Goal: Obtain resource: Download file/media

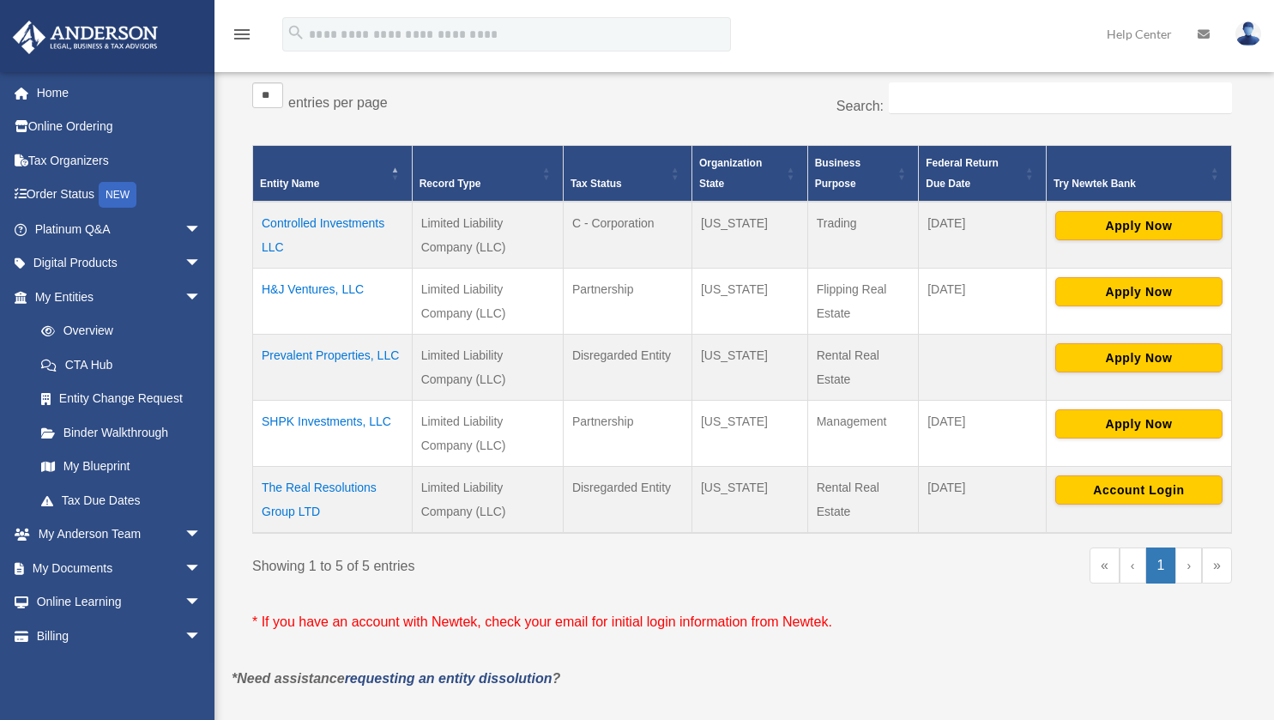
scroll to position [313, 0]
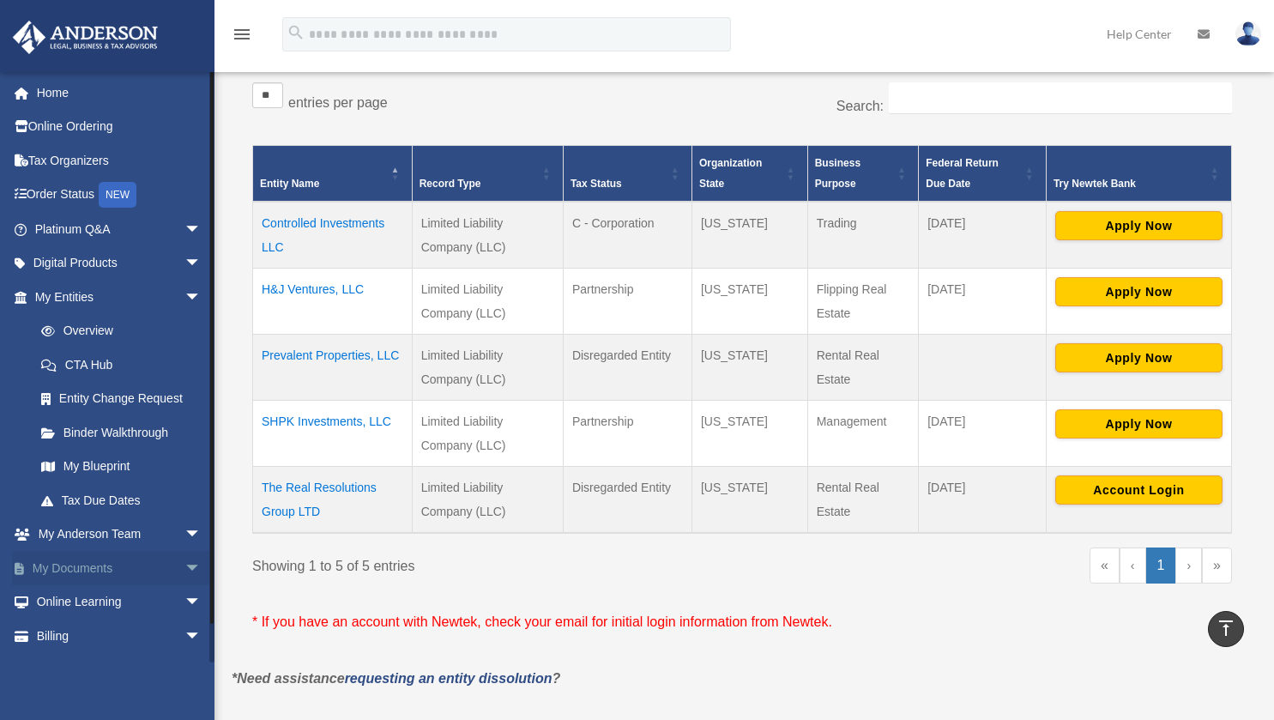
click at [184, 562] on span "arrow_drop_down" at bounding box center [201, 568] width 34 height 35
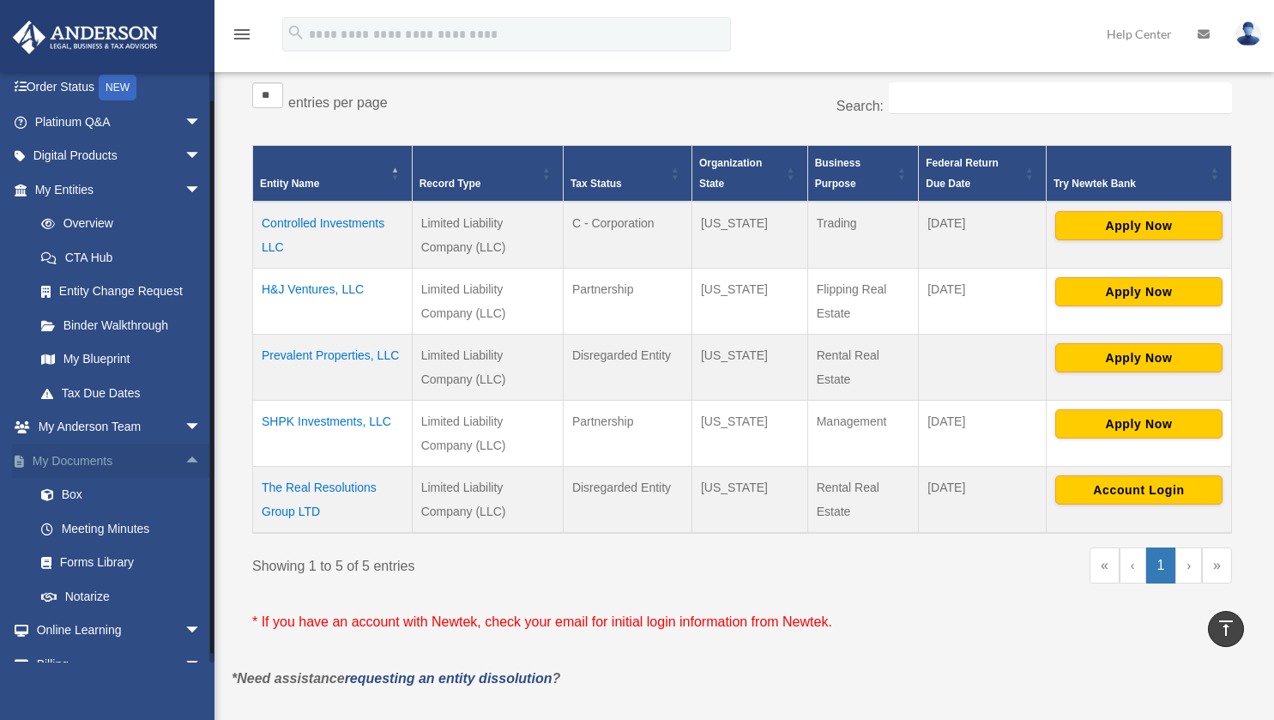
scroll to position [126, 0]
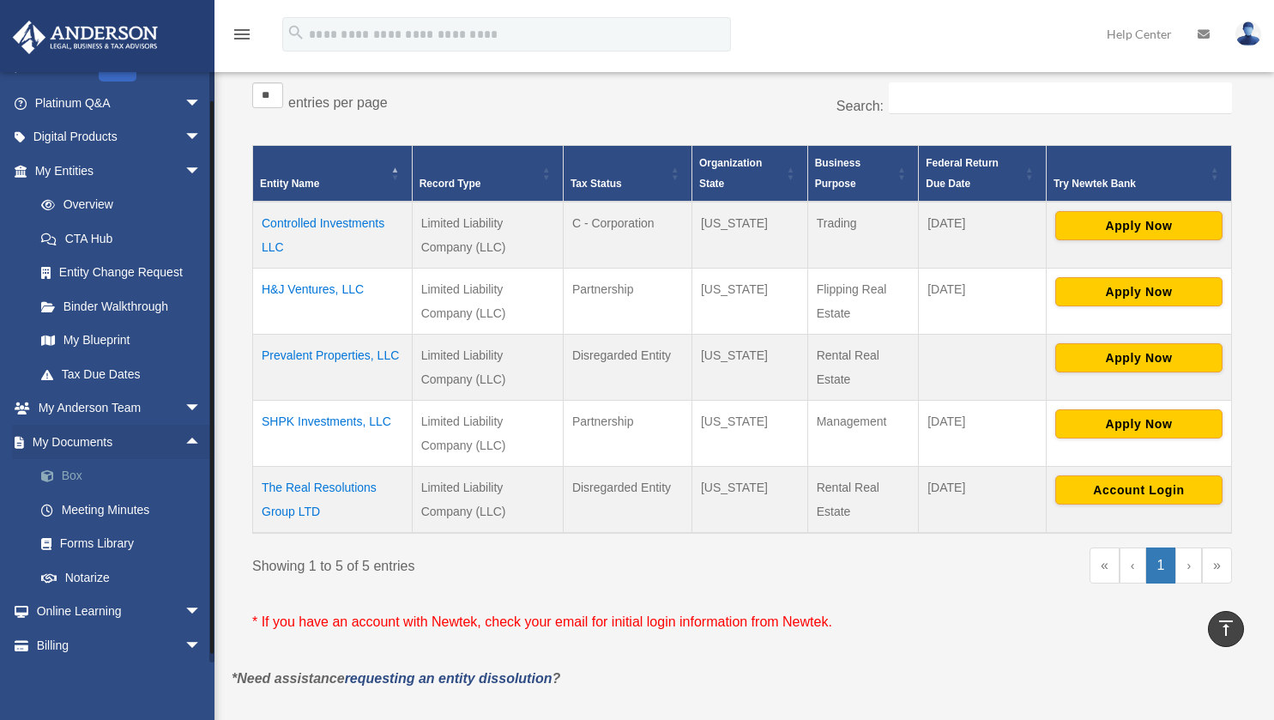
click at [69, 480] on link "Box" at bounding box center [125, 476] width 203 height 34
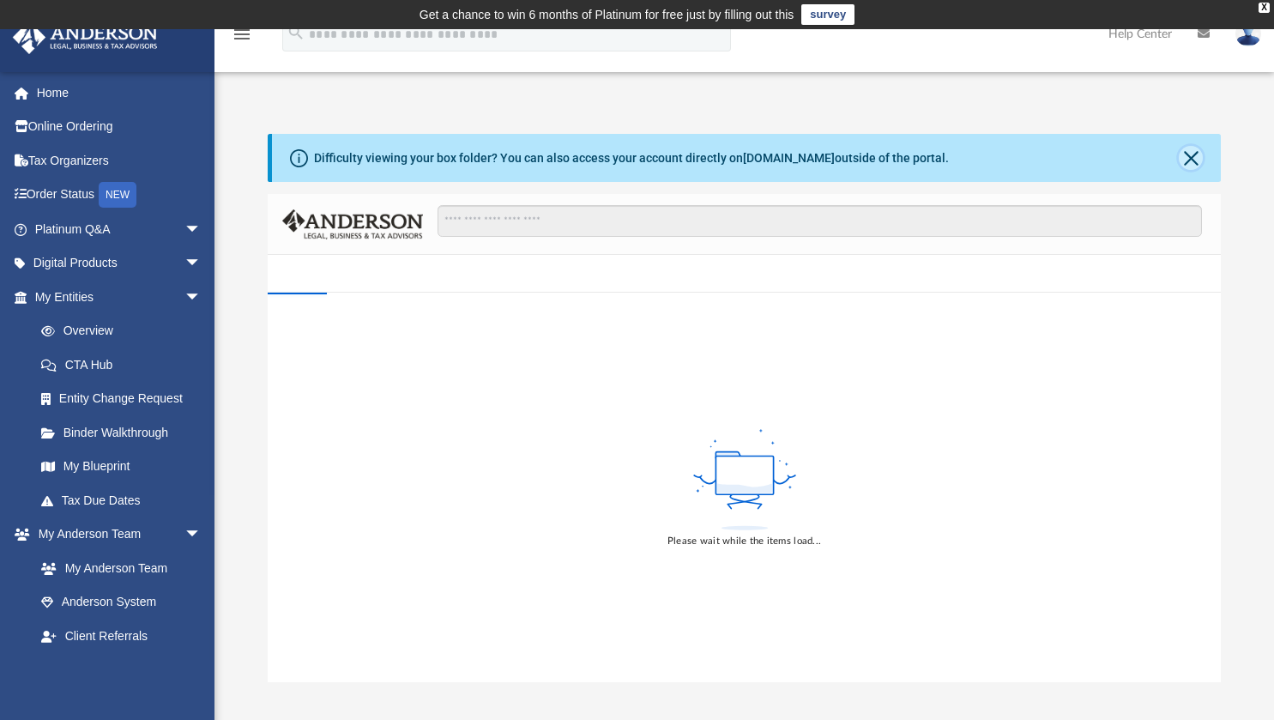
click at [1193, 156] on button "Close" at bounding box center [1191, 158] width 24 height 24
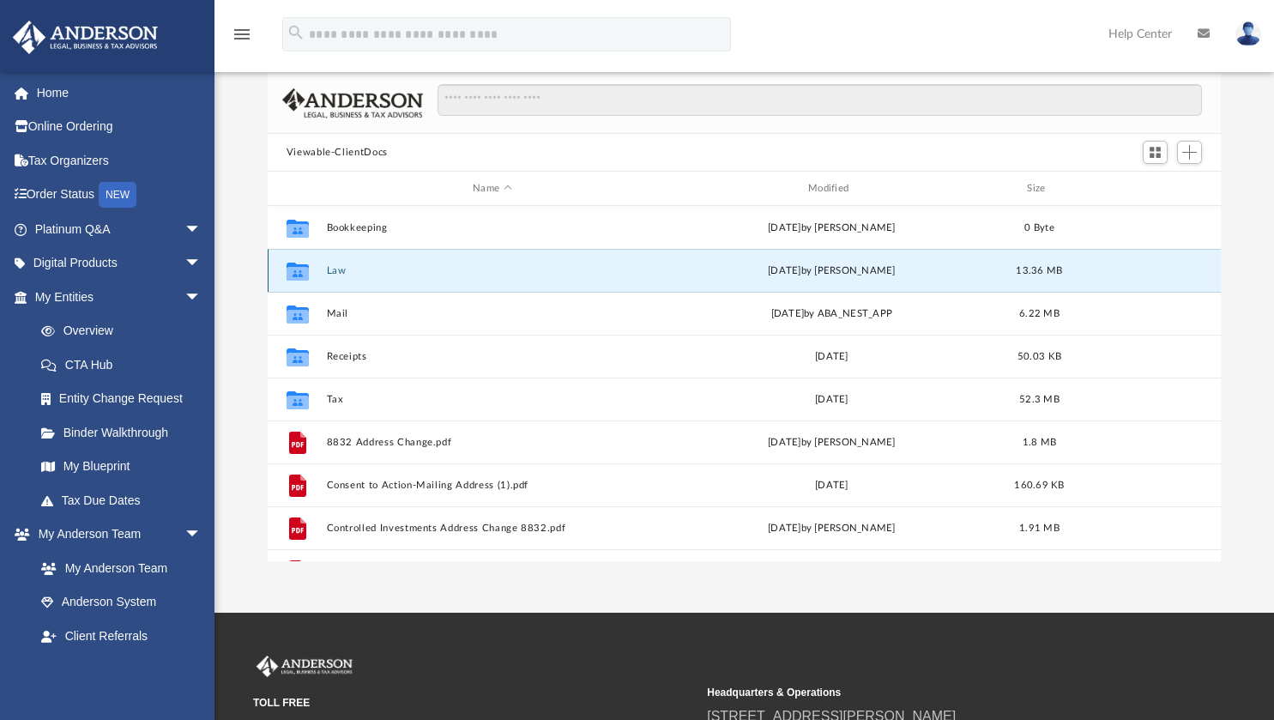
click at [341, 268] on button "Law" at bounding box center [492, 270] width 332 height 11
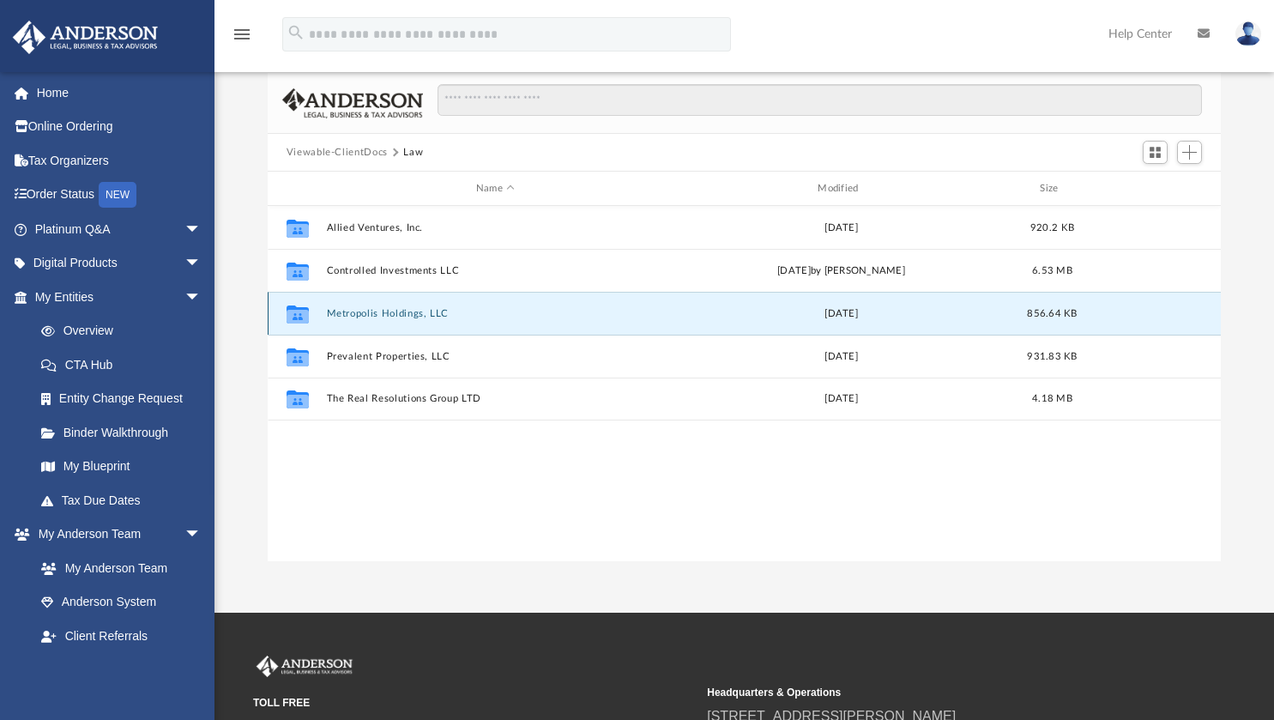
click at [380, 315] on button "Metropolis Holdings, LLC" at bounding box center [495, 313] width 338 height 11
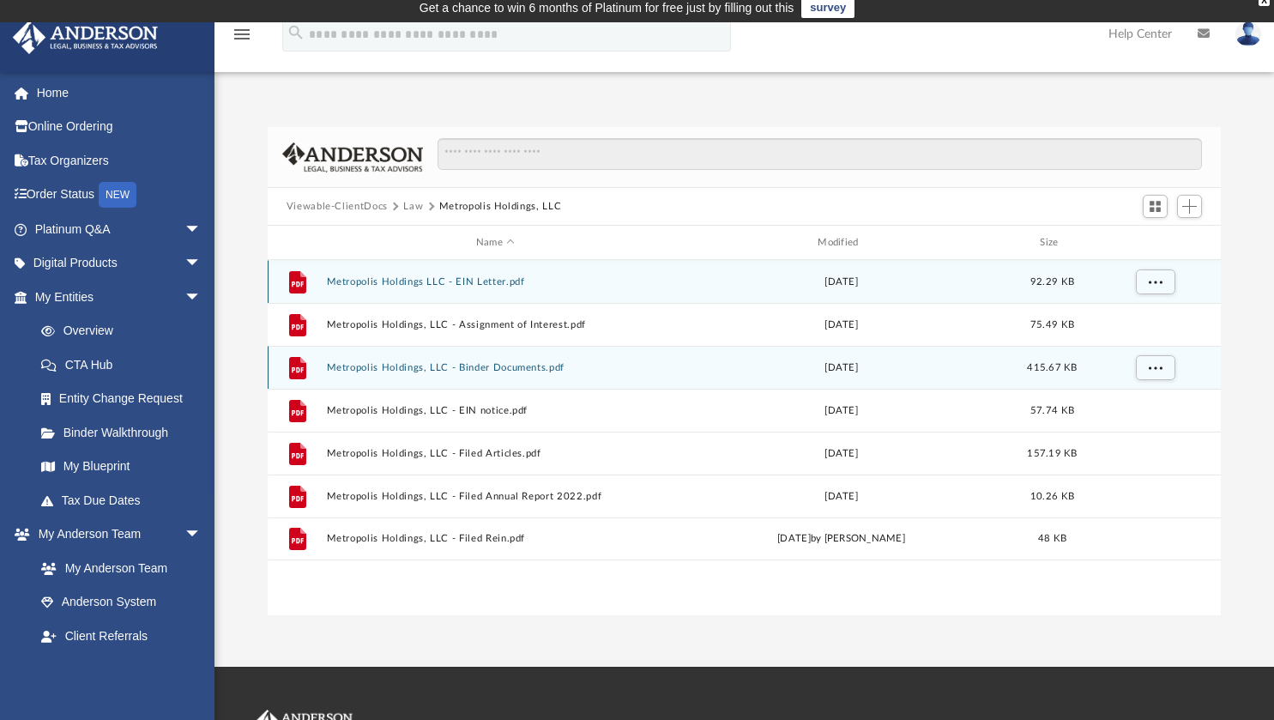
scroll to position [5, 0]
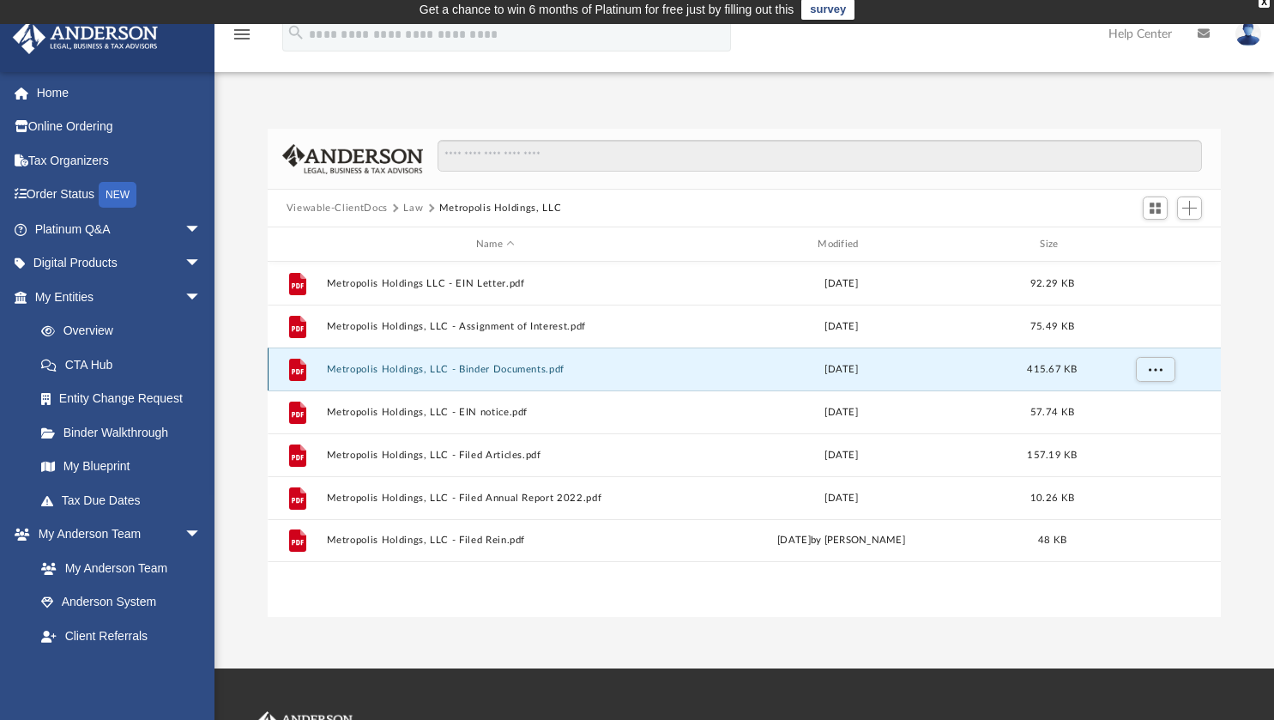
click at [473, 365] on button "Metropolis Holdings, LLC - Binder Documents.pdf" at bounding box center [495, 369] width 338 height 11
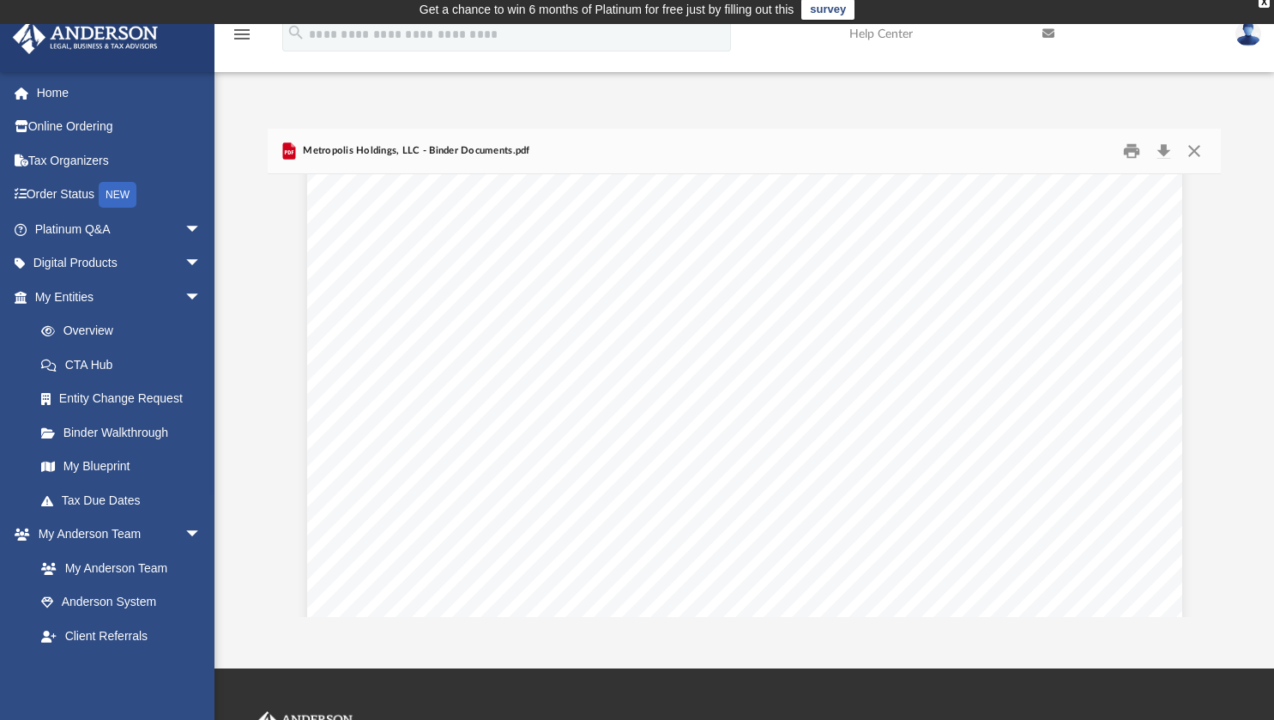
scroll to position [45701, 0]
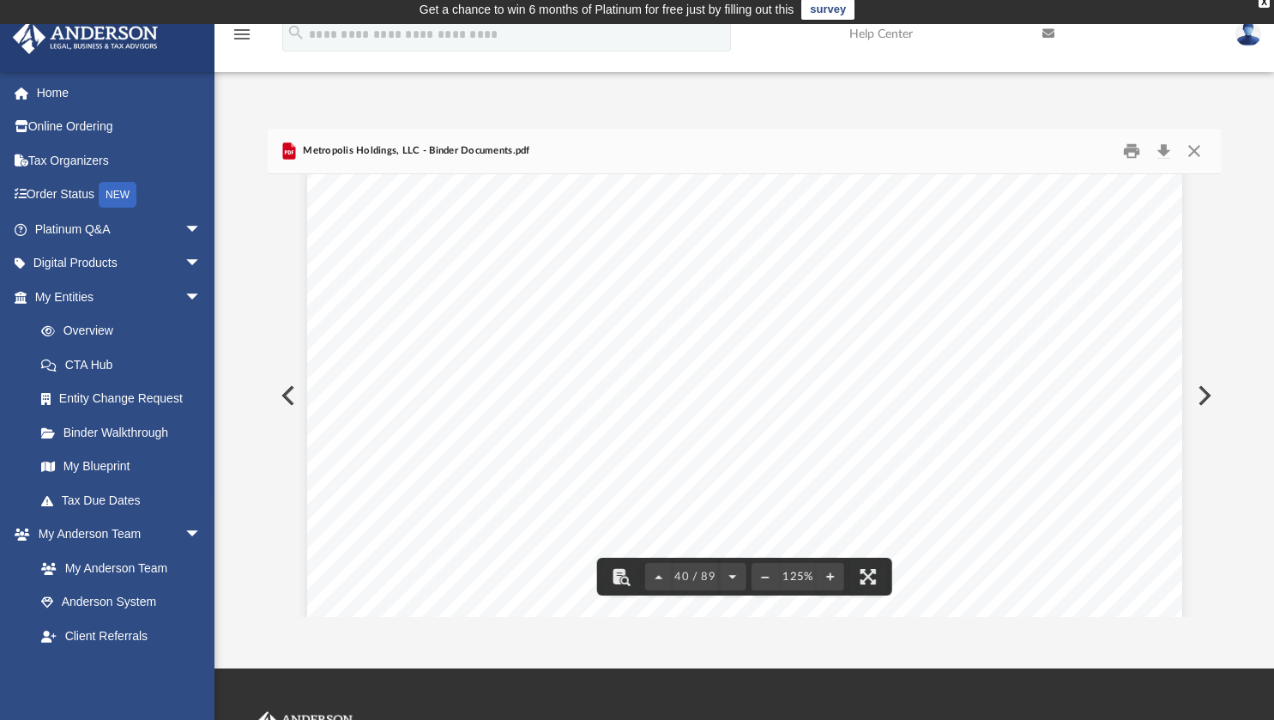
click at [916, 446] on div "THE OPERATING AGREEMENT OF METROPOLIS HOLDINGS, LLC A [US_STATE] LIMITED LIABIL…" at bounding box center [744, 221] width 875 height 1132
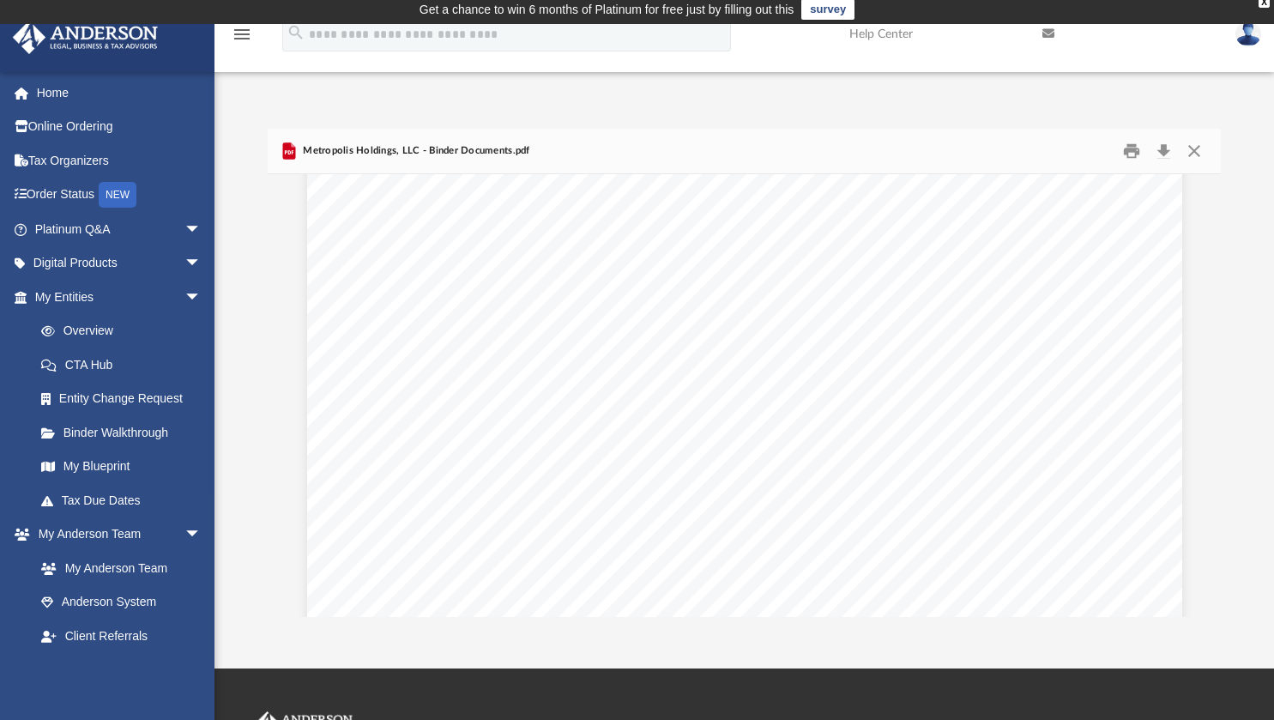
scroll to position [45383, 0]
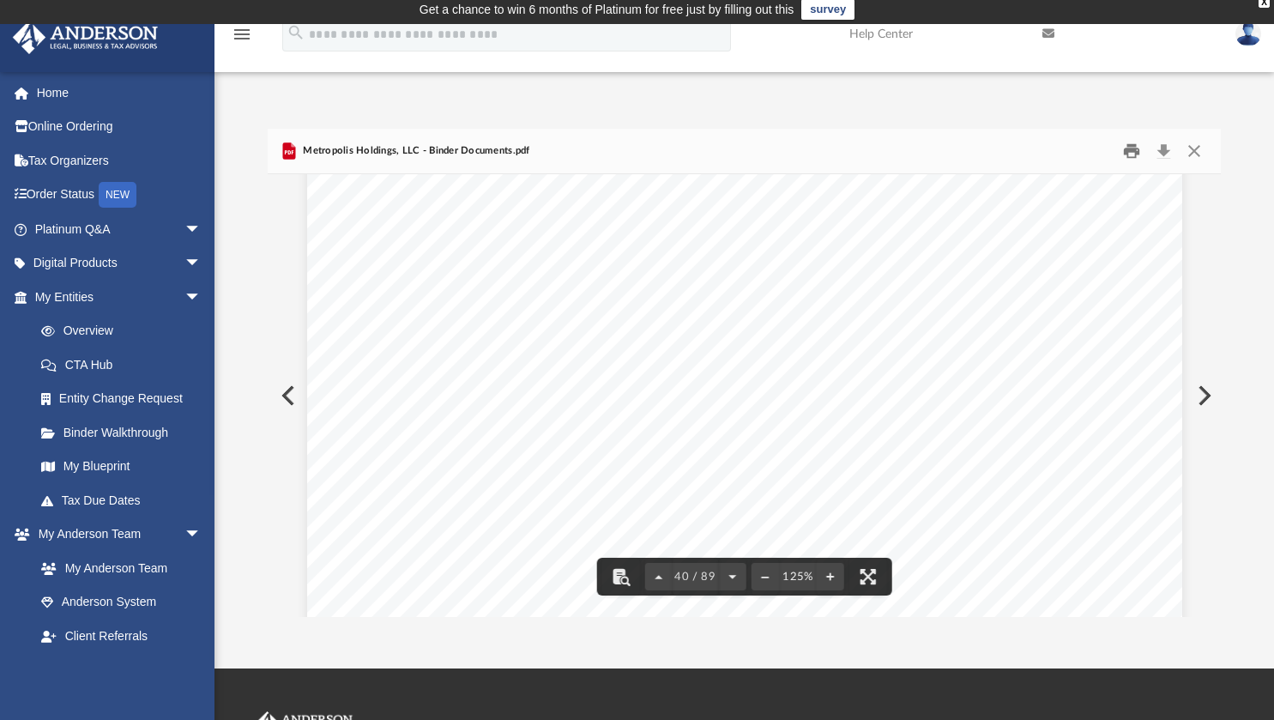
click at [1126, 145] on button "Print" at bounding box center [1131, 151] width 34 height 27
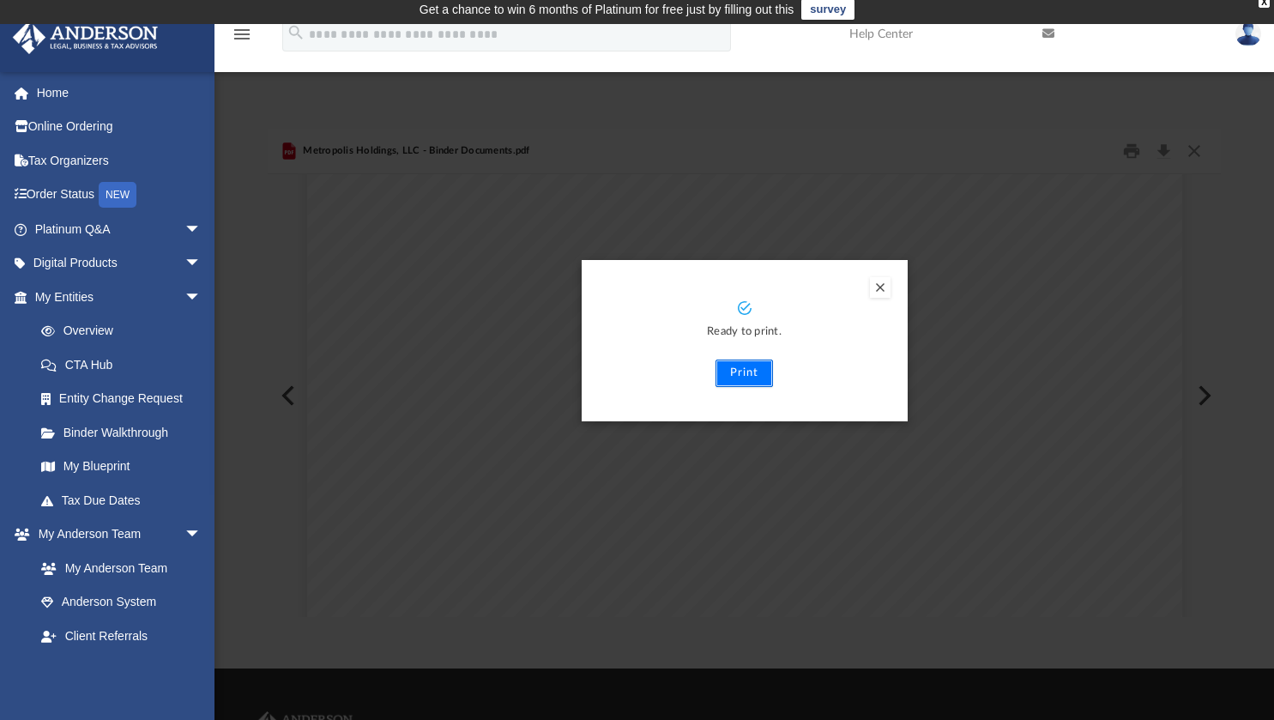
click at [746, 374] on button "Print" at bounding box center [744, 372] width 57 height 27
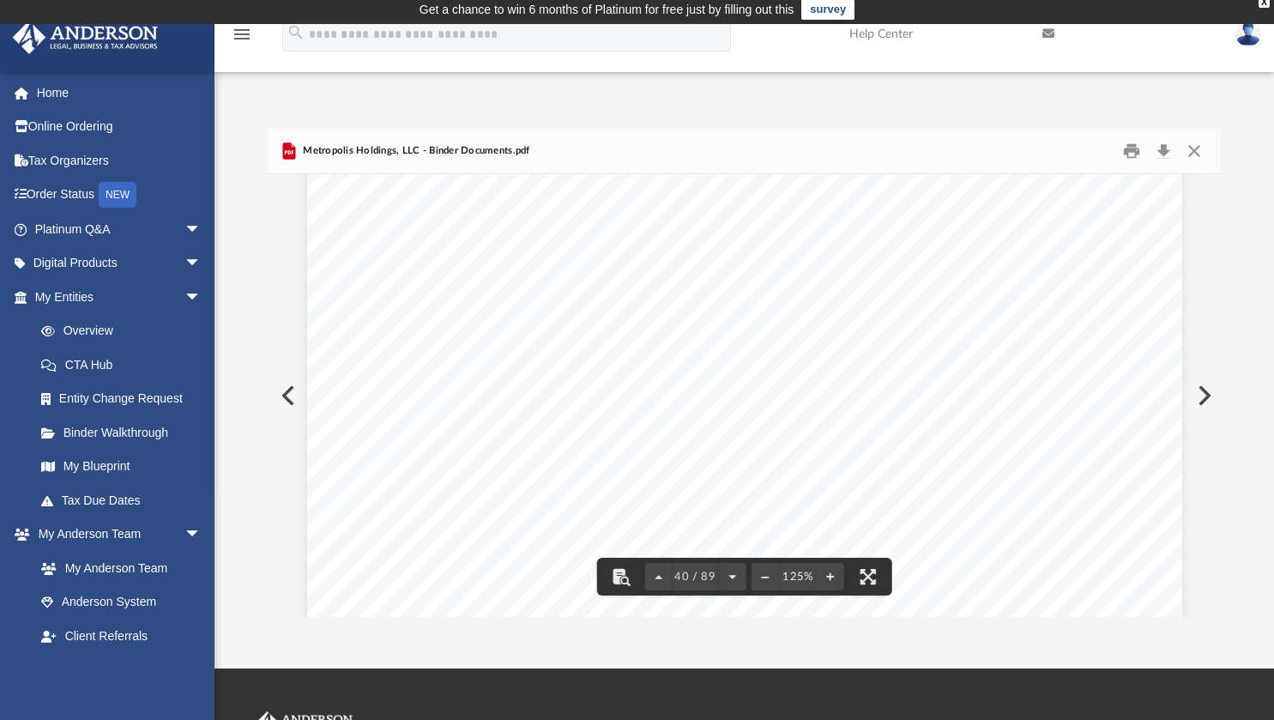
scroll to position [0, 0]
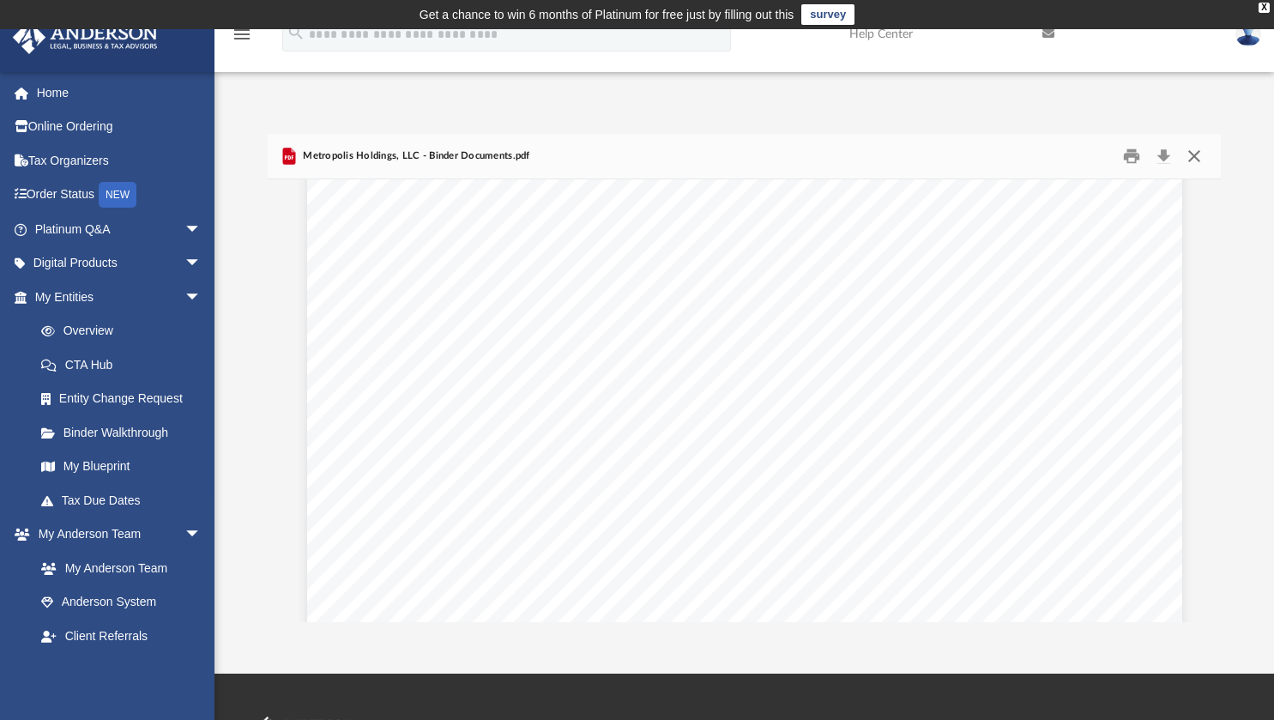
click at [1197, 160] on button "Close" at bounding box center [1194, 156] width 31 height 27
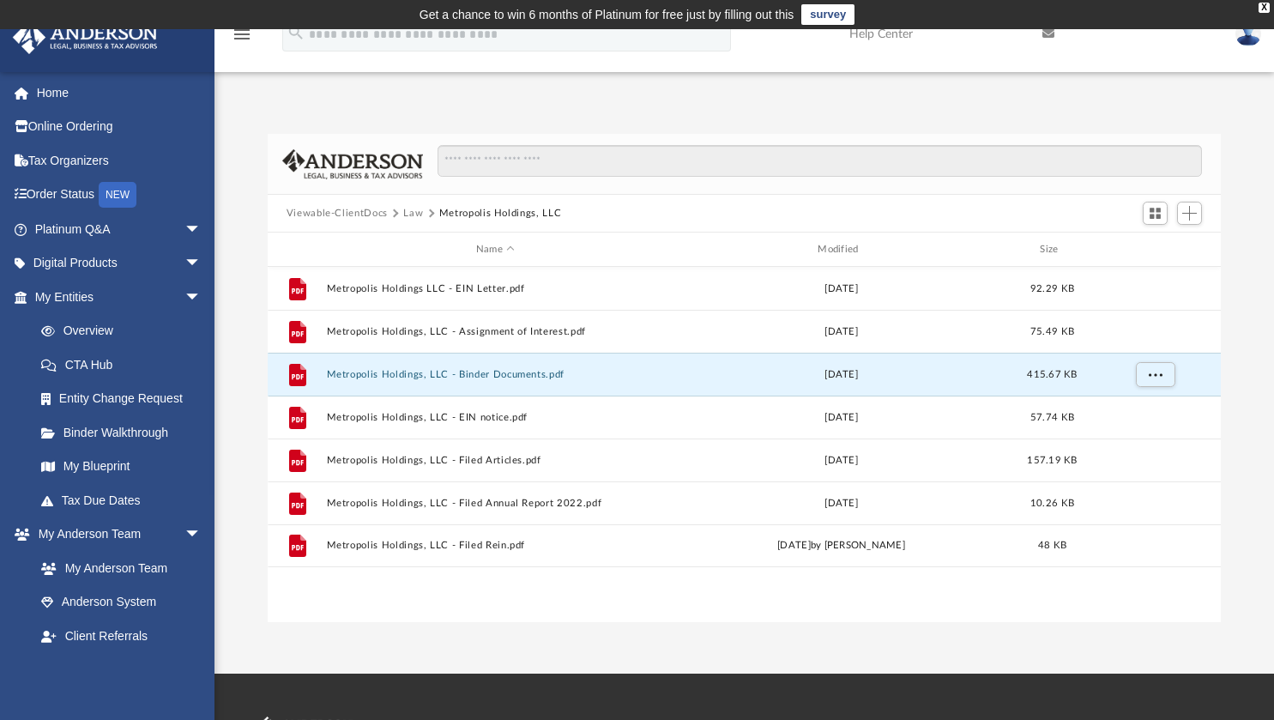
click at [408, 210] on button "Law" at bounding box center [413, 213] width 20 height 15
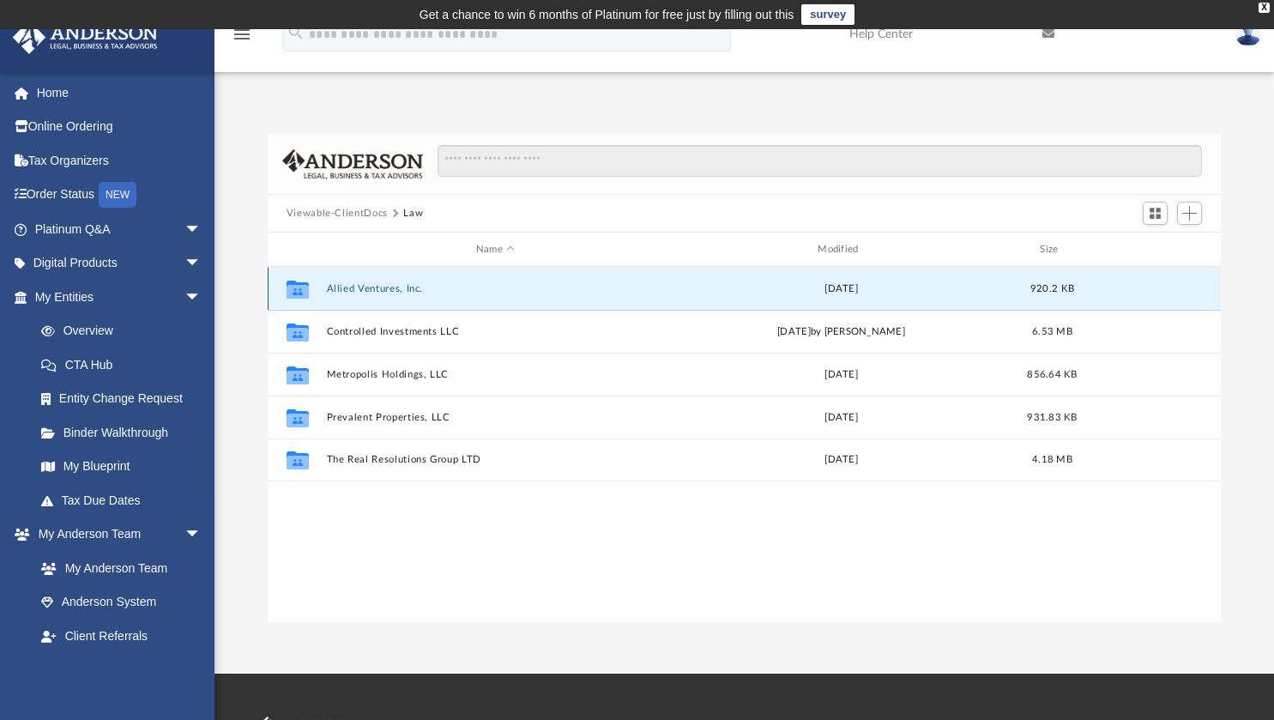
click at [391, 283] on button "Allied Ventures, Inc." at bounding box center [495, 288] width 338 height 11
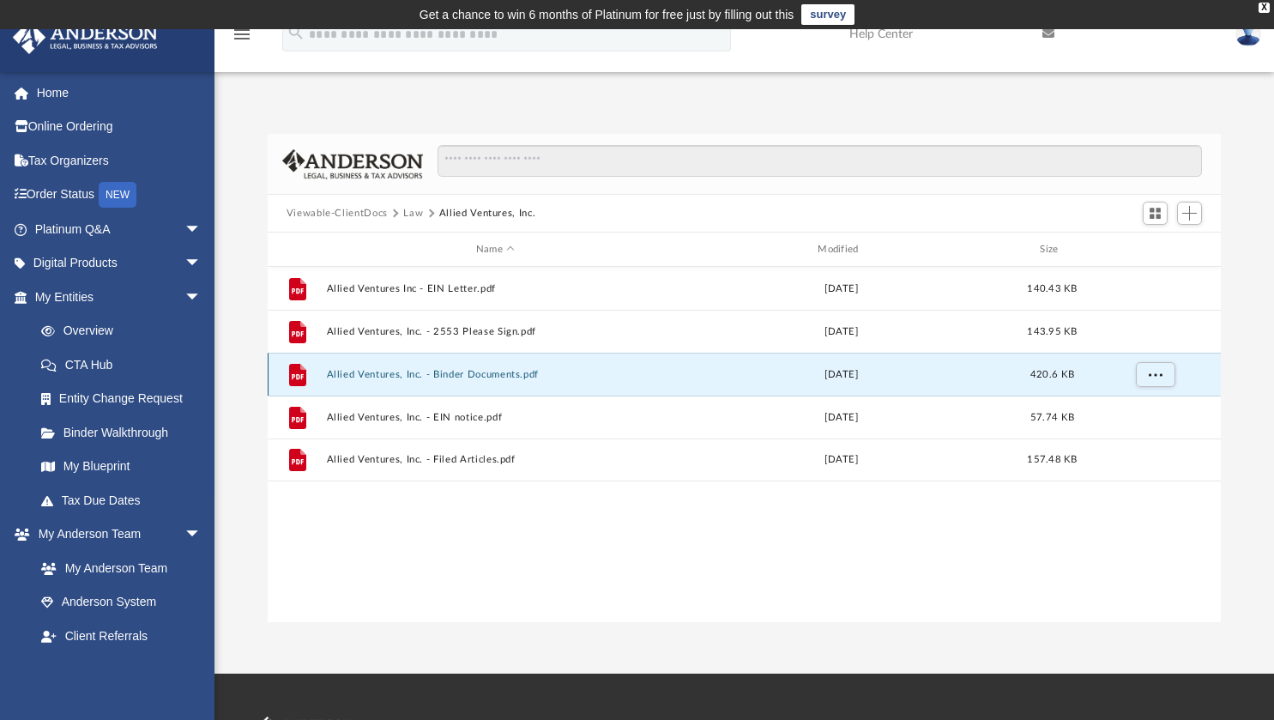
click at [404, 374] on button "Allied Ventures, Inc. - Binder Documents.pdf" at bounding box center [495, 374] width 338 height 11
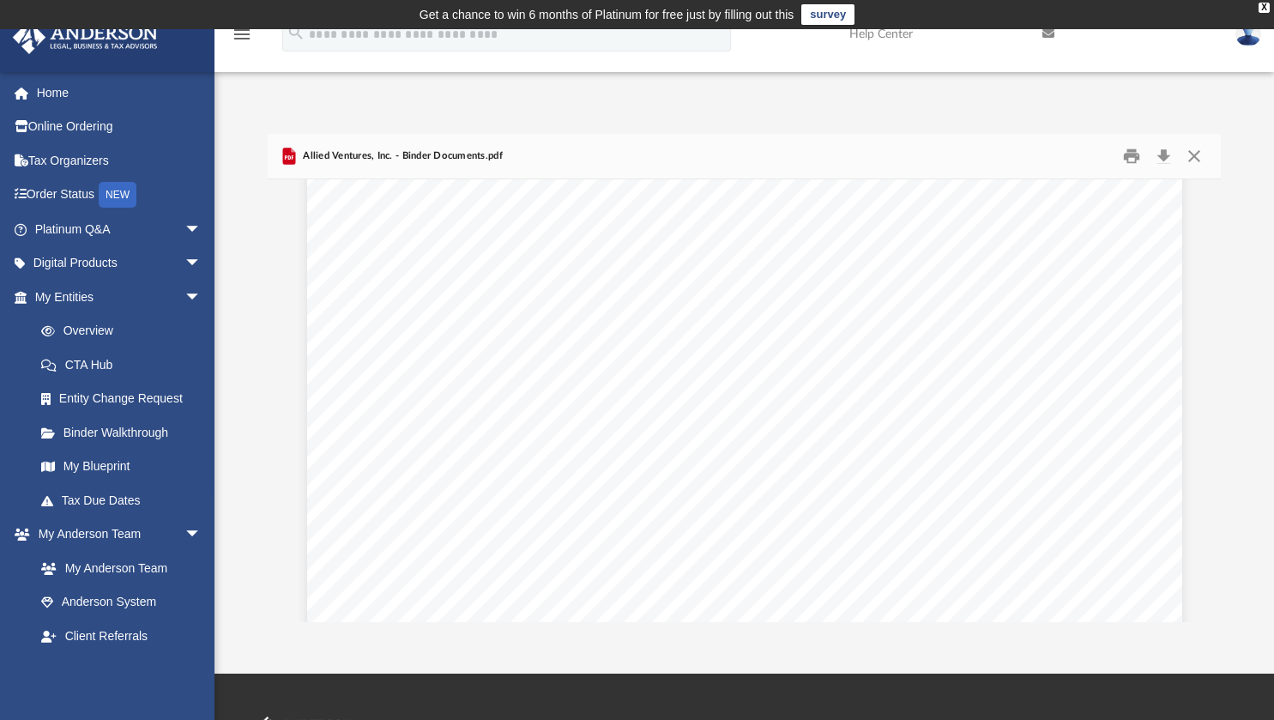
click at [891, 484] on div "Minutes of the Special Shareholder Meeting for Allied Ventures, Inc. Page 2 of …" at bounding box center [744, 101] width 875 height 1132
click at [788, 491] on div "i By-laws of Allied Ventures, Inc. By-laws of Allied Ventures, Inc. A [US_STATE…" at bounding box center [744, 604] width 875 height 1132
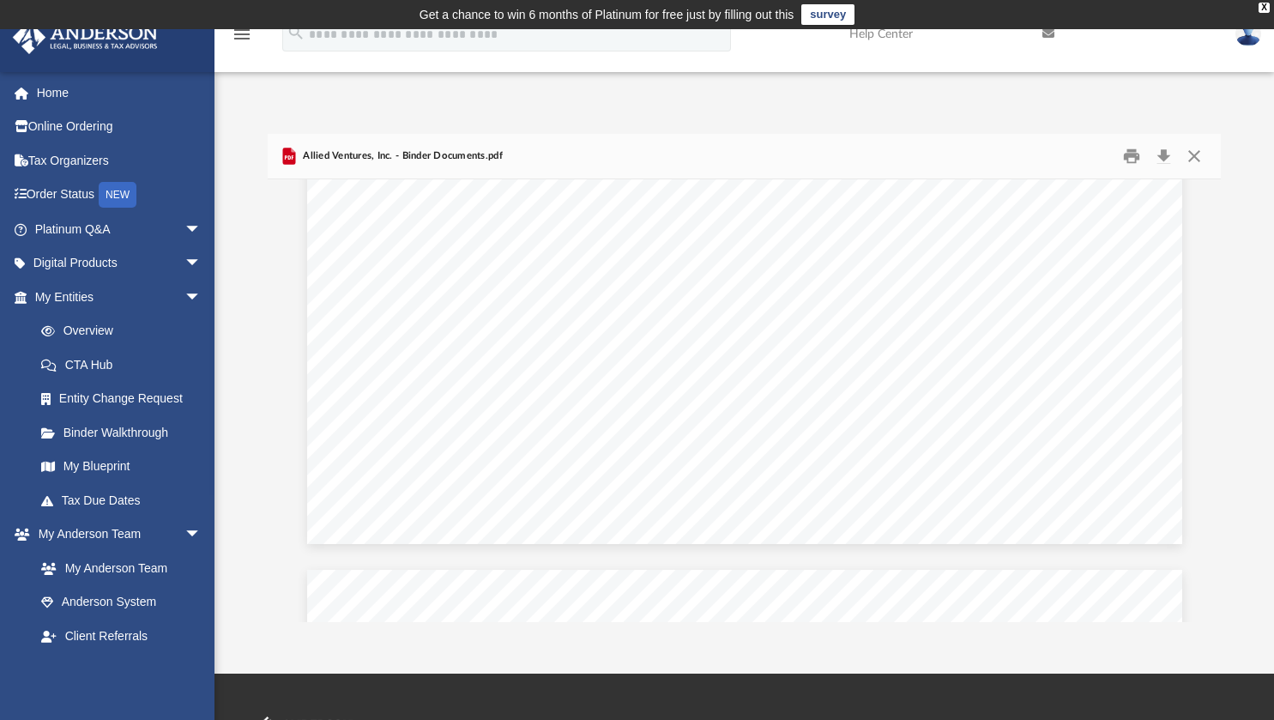
scroll to position [113005, 0]
click at [618, 456] on div "Waiver of Notice Special Shareholder Meeting for Allied Ventures, Inc. Waiver o…" at bounding box center [744, 97] width 875 height 1132
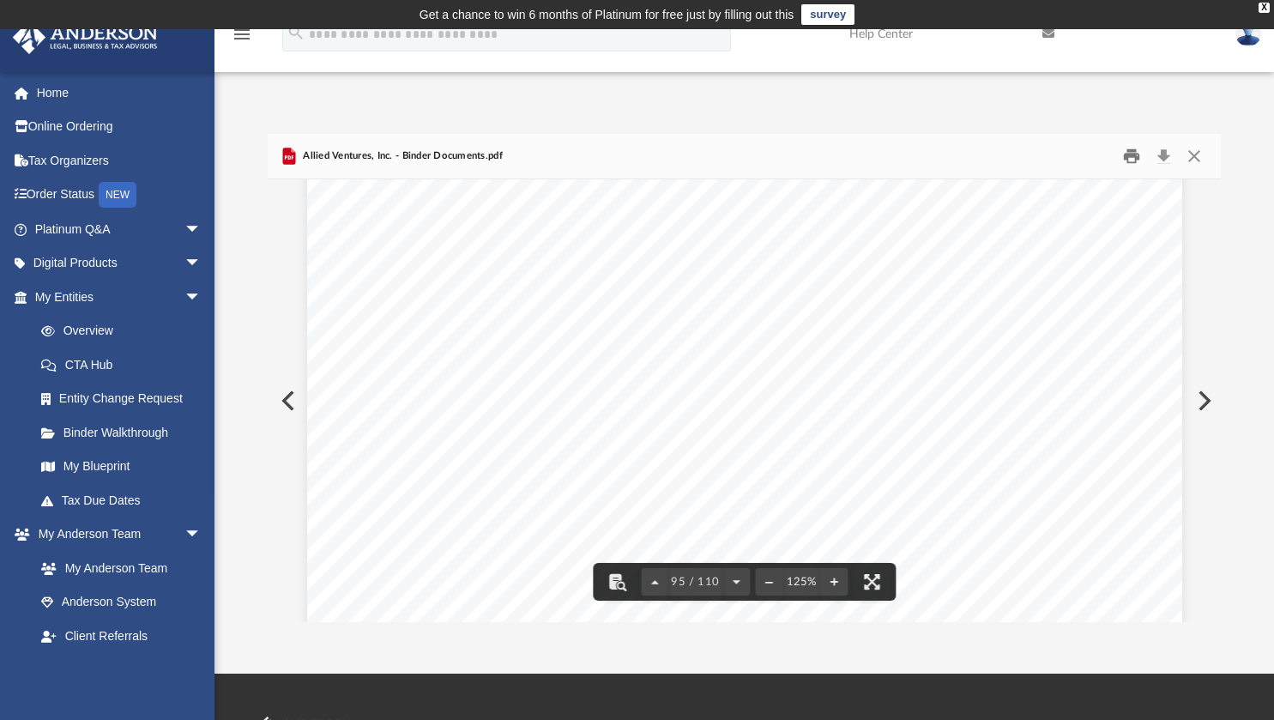
click at [1128, 152] on button "Print" at bounding box center [1131, 156] width 34 height 27
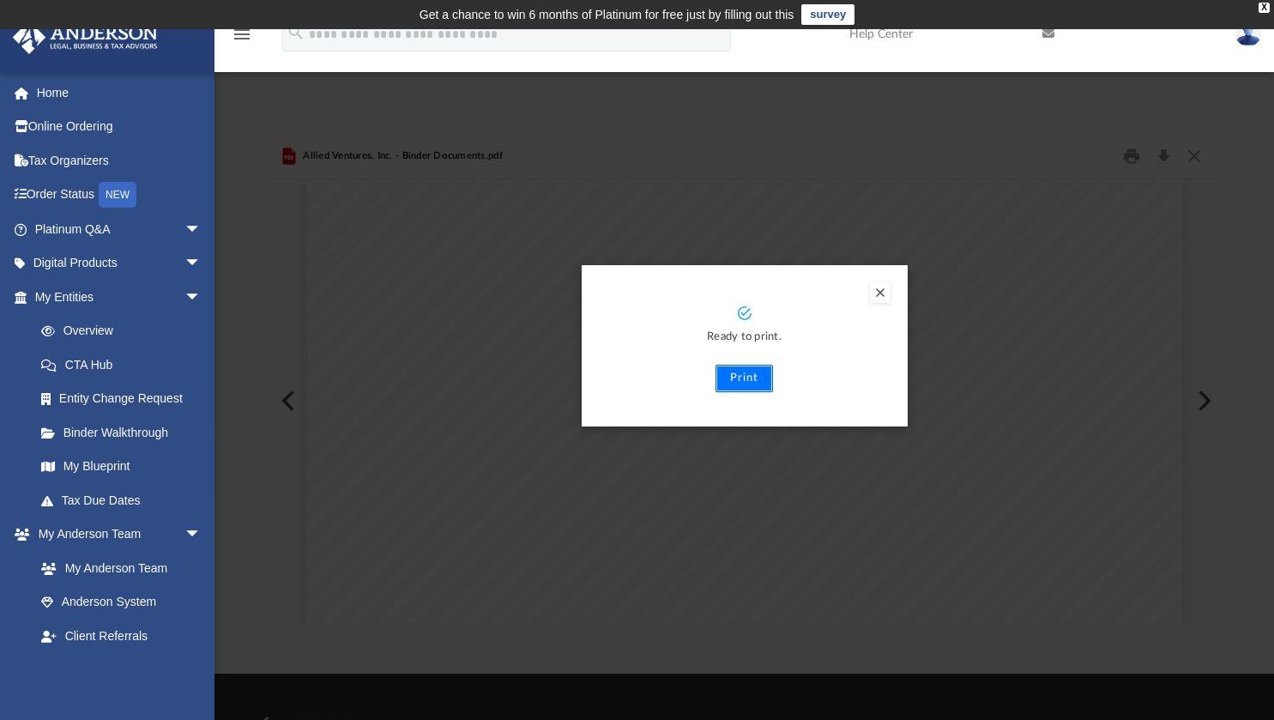
click at [734, 378] on button "Print" at bounding box center [744, 378] width 57 height 27
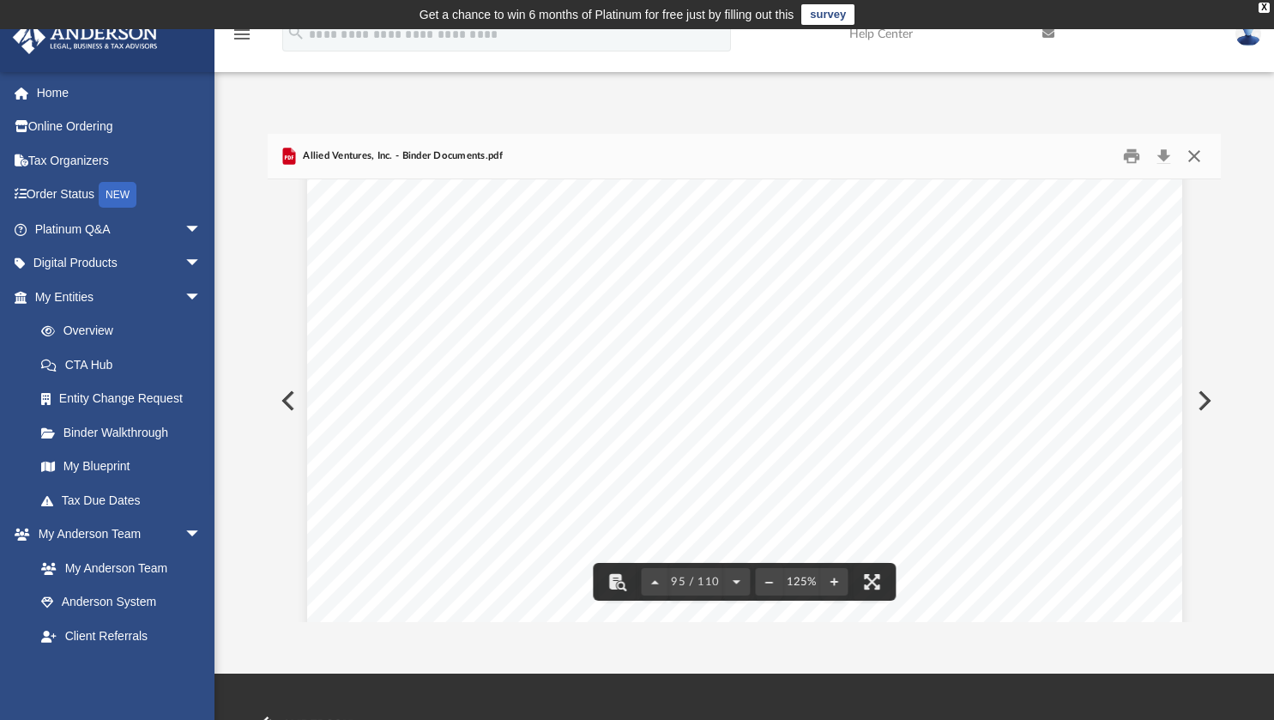
click at [1196, 157] on button "Close" at bounding box center [1194, 156] width 31 height 27
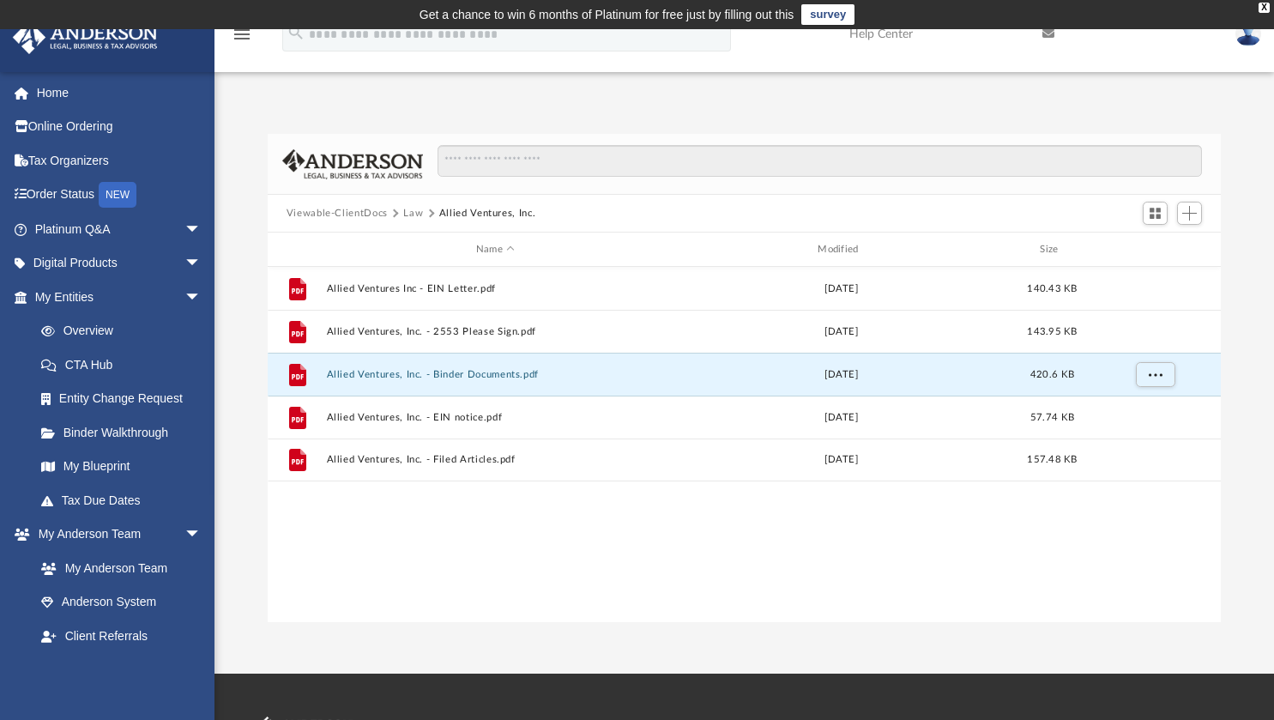
click at [416, 214] on button "Law" at bounding box center [413, 213] width 20 height 15
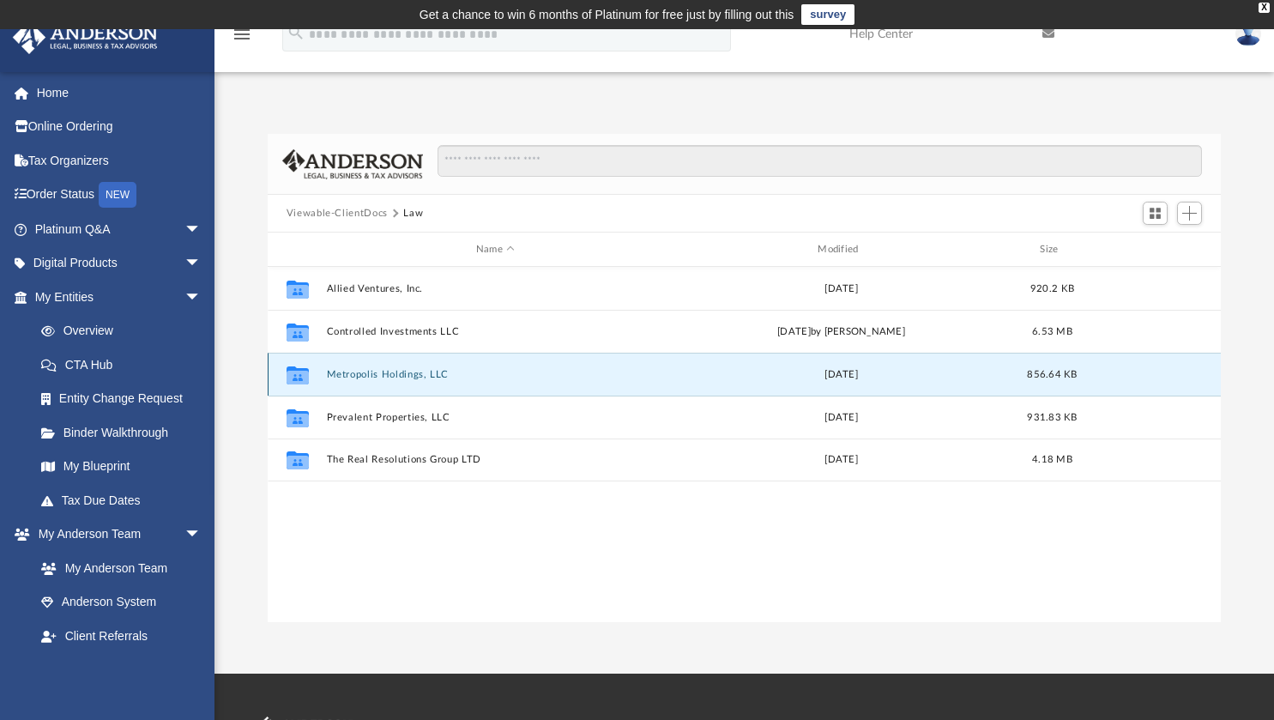
click at [408, 370] on button "Metropolis Holdings, LLC" at bounding box center [495, 374] width 338 height 11
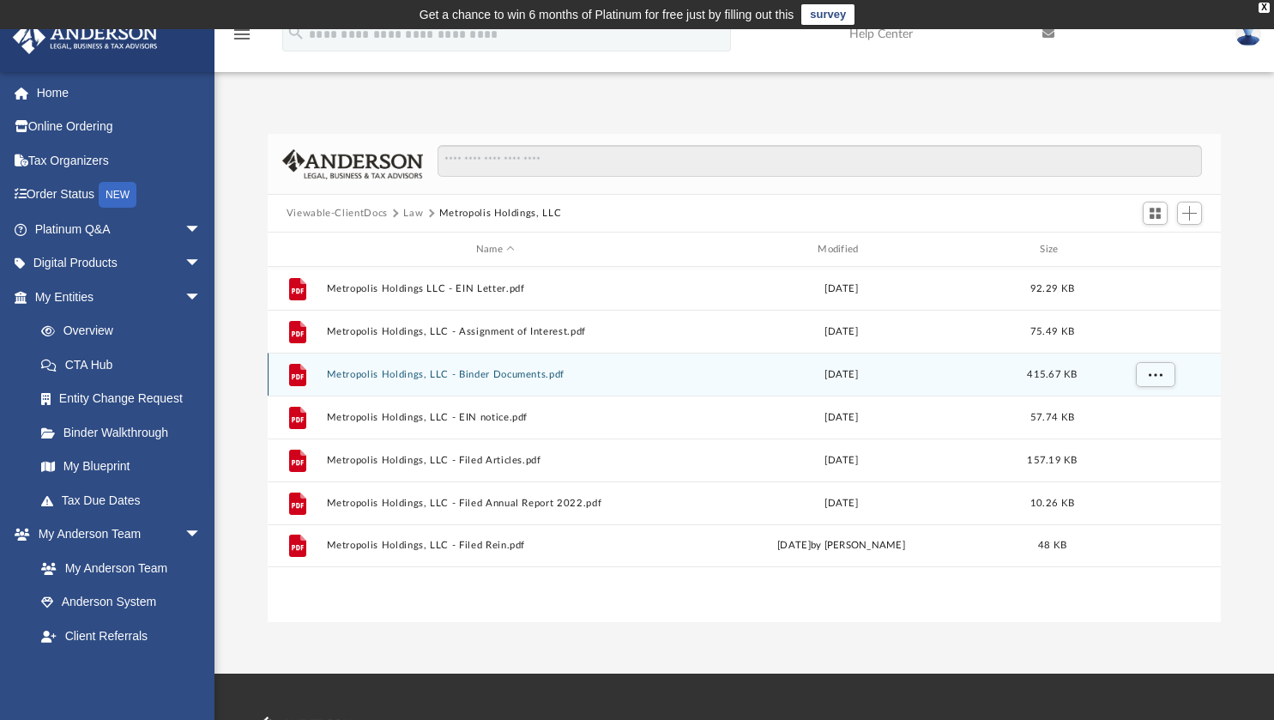
click at [472, 369] on button "Metropolis Holdings, LLC - Binder Documents.pdf" at bounding box center [495, 374] width 338 height 11
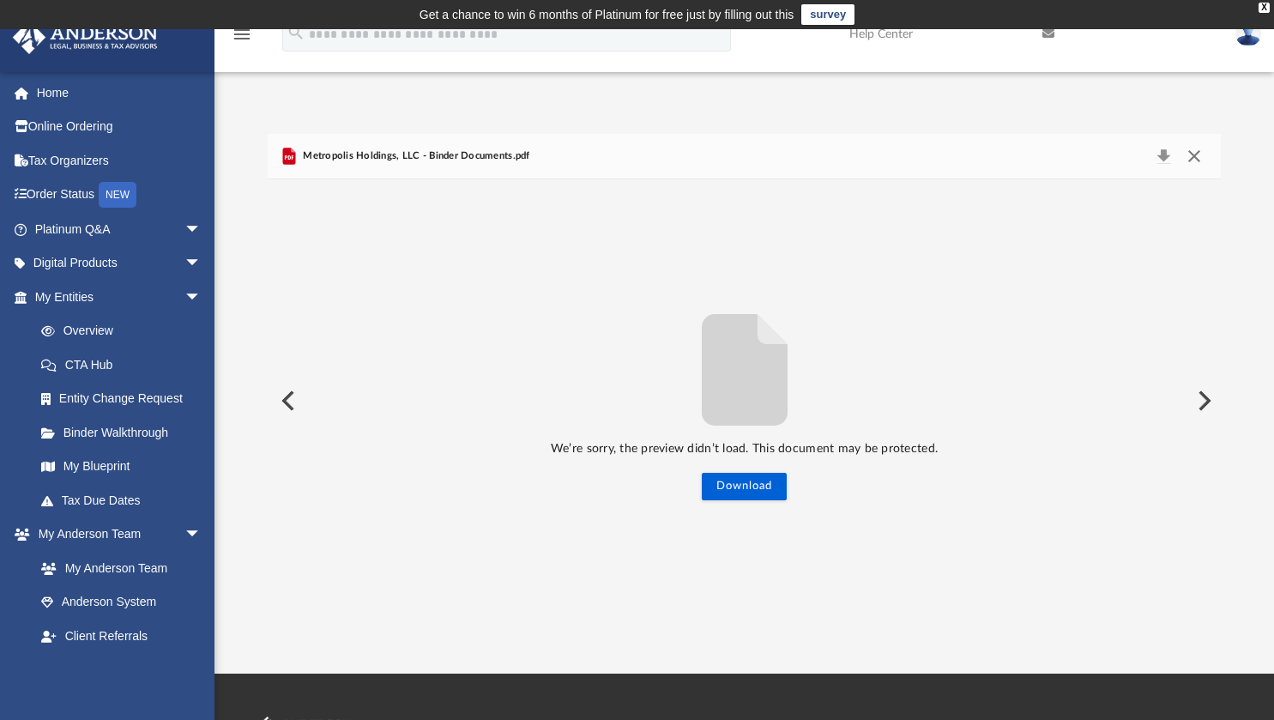
click at [1194, 156] on button "Close" at bounding box center [1194, 156] width 31 height 24
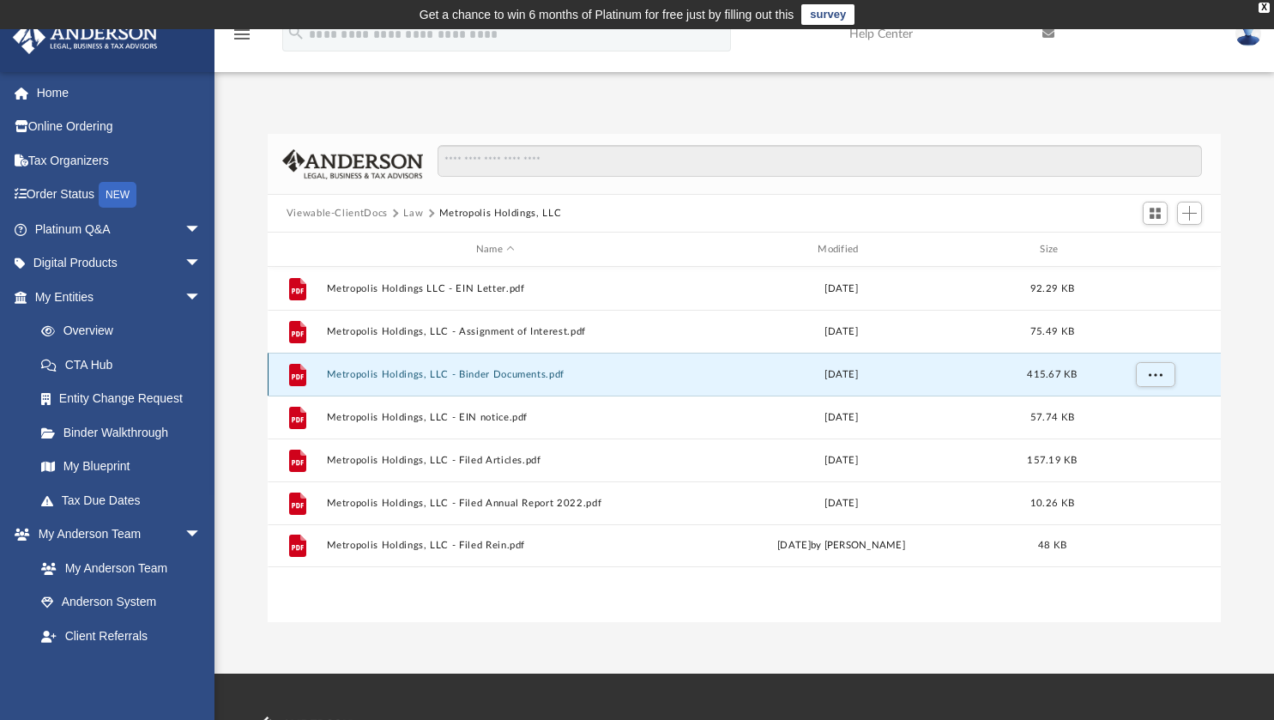
click at [478, 374] on button "Metropolis Holdings, LLC - Binder Documents.pdf" at bounding box center [495, 374] width 338 height 11
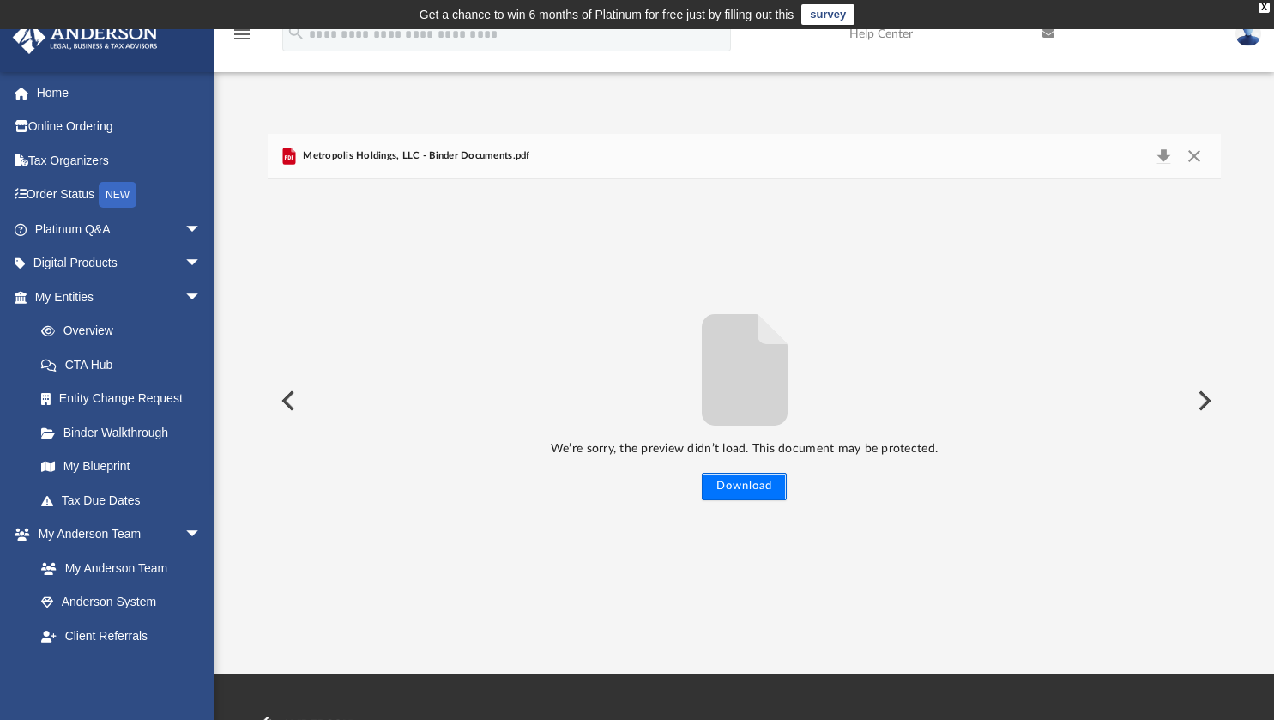
click at [753, 480] on button "Download" at bounding box center [744, 486] width 85 height 27
click at [1196, 155] on button "Close" at bounding box center [1194, 156] width 31 height 24
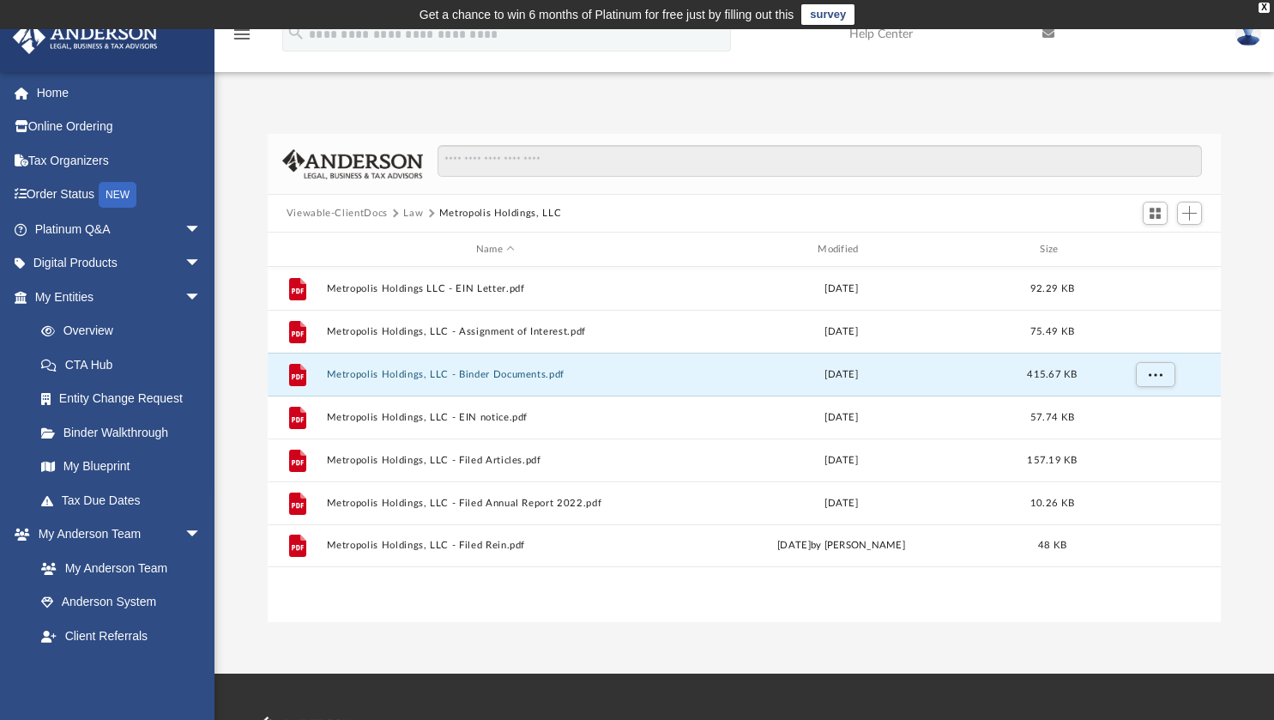
click at [415, 213] on button "Law" at bounding box center [413, 213] width 20 height 15
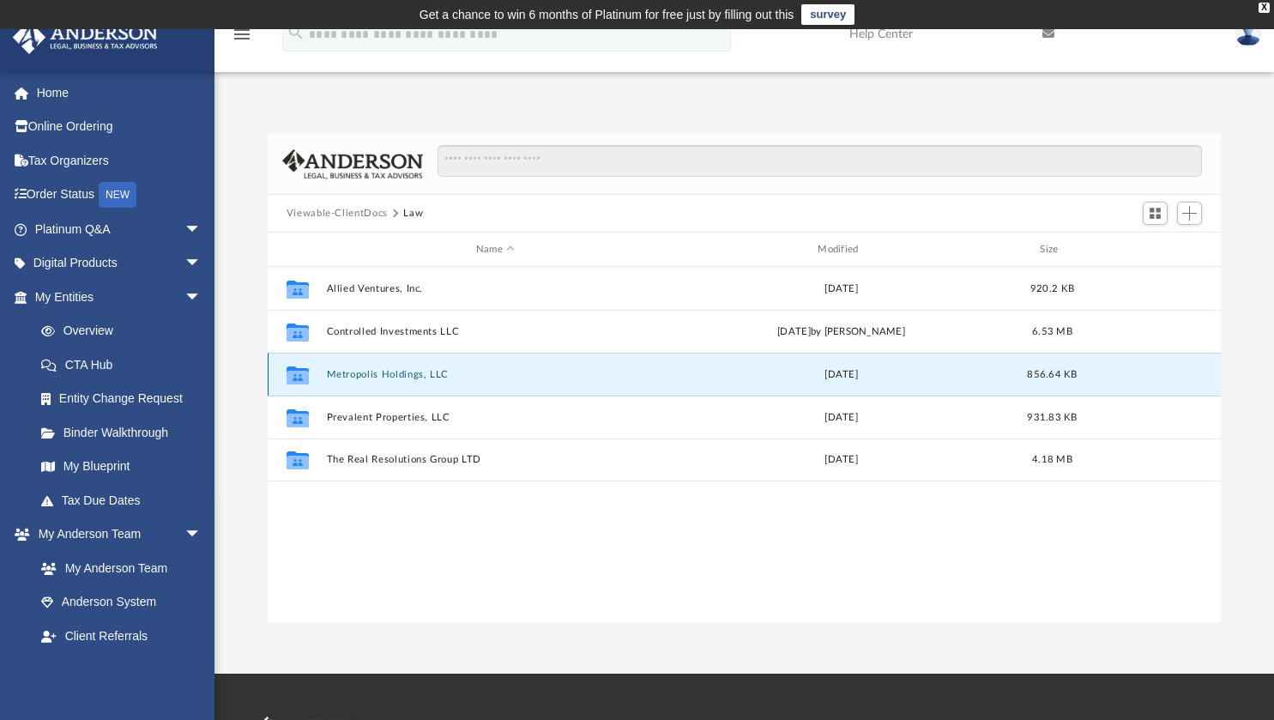
click at [400, 372] on button "Metropolis Holdings, LLC" at bounding box center [495, 374] width 338 height 11
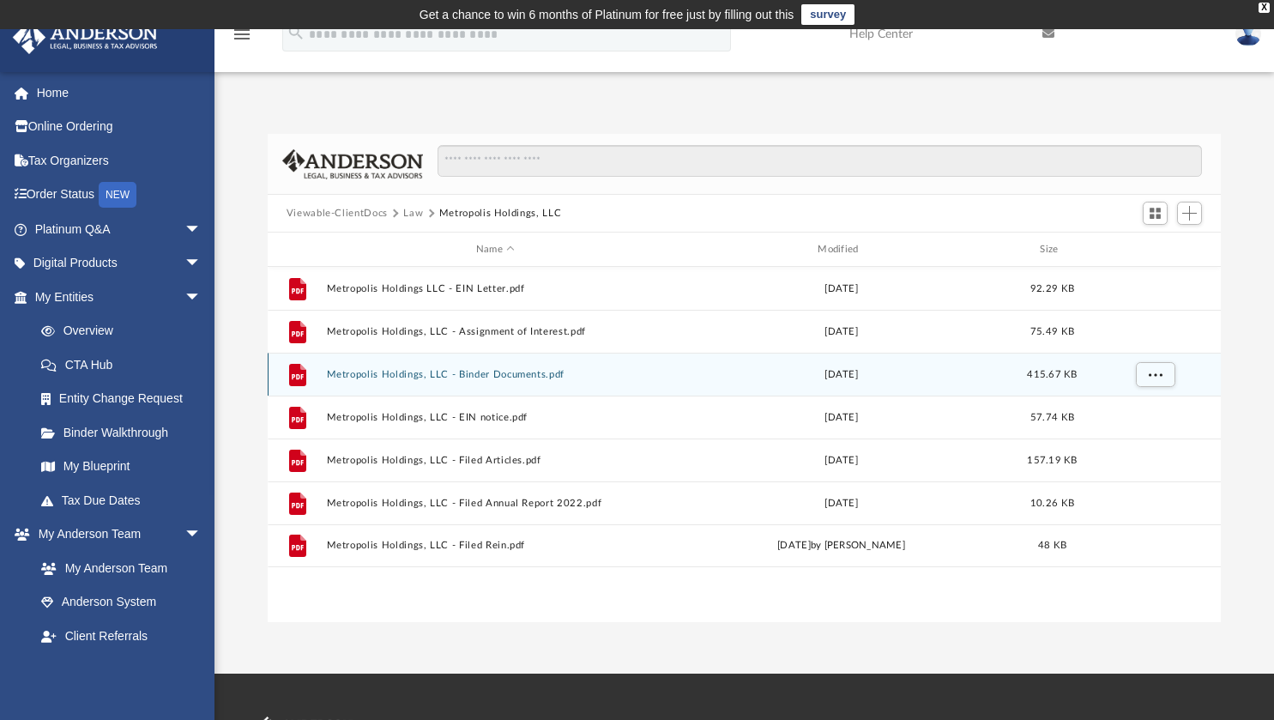
click at [464, 375] on button "Metropolis Holdings, LLC - Binder Documents.pdf" at bounding box center [495, 374] width 338 height 11
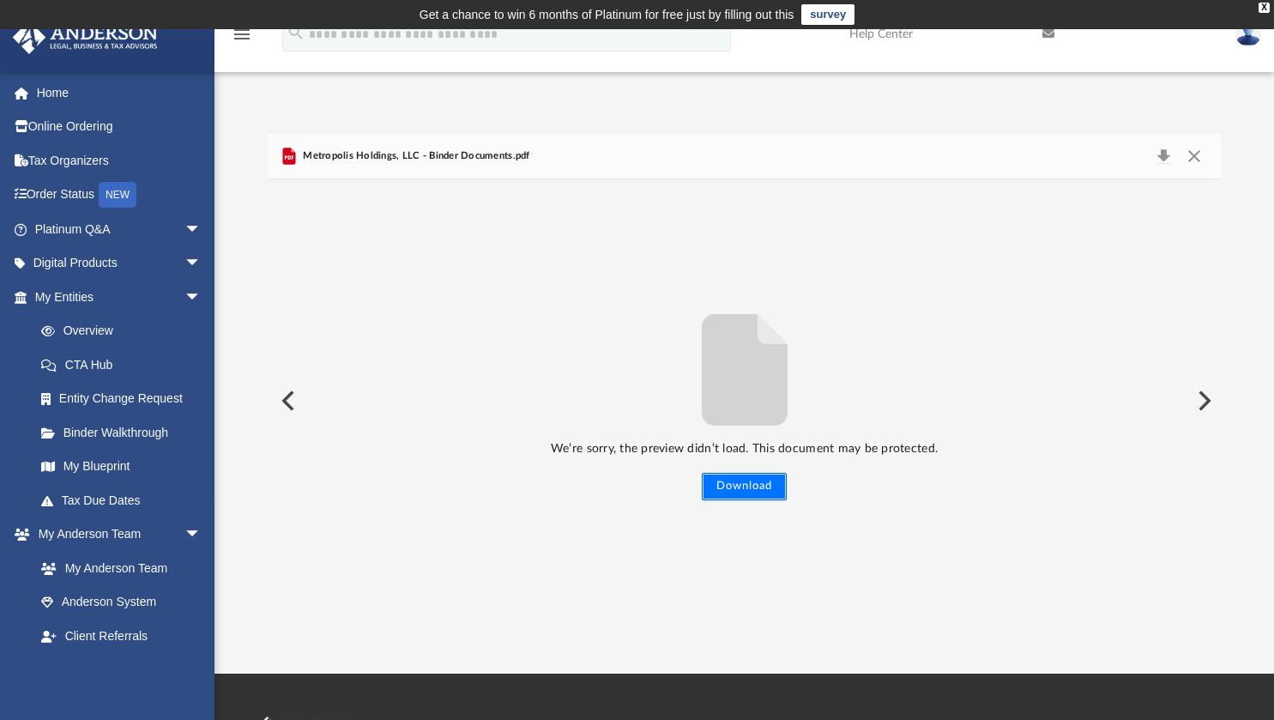
click at [751, 481] on button "Download" at bounding box center [744, 486] width 85 height 27
click at [1193, 162] on button "Close" at bounding box center [1194, 156] width 31 height 24
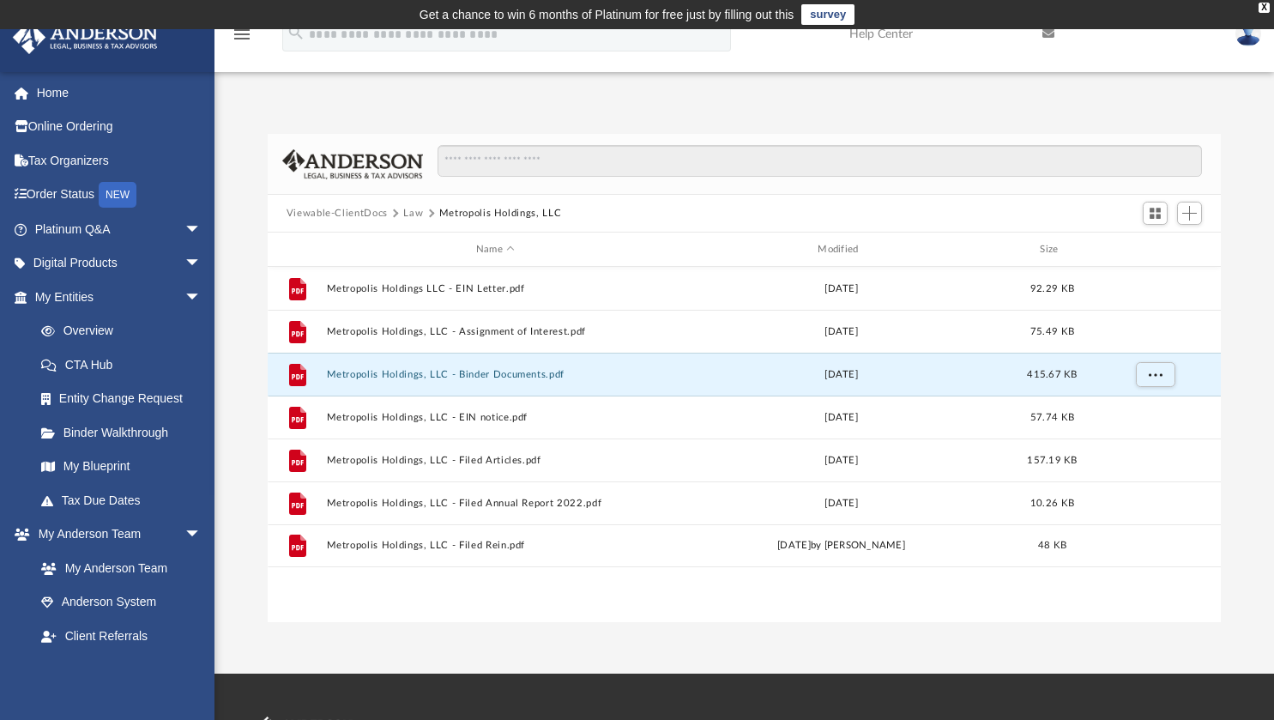
click at [403, 208] on button "Law" at bounding box center [413, 213] width 20 height 15
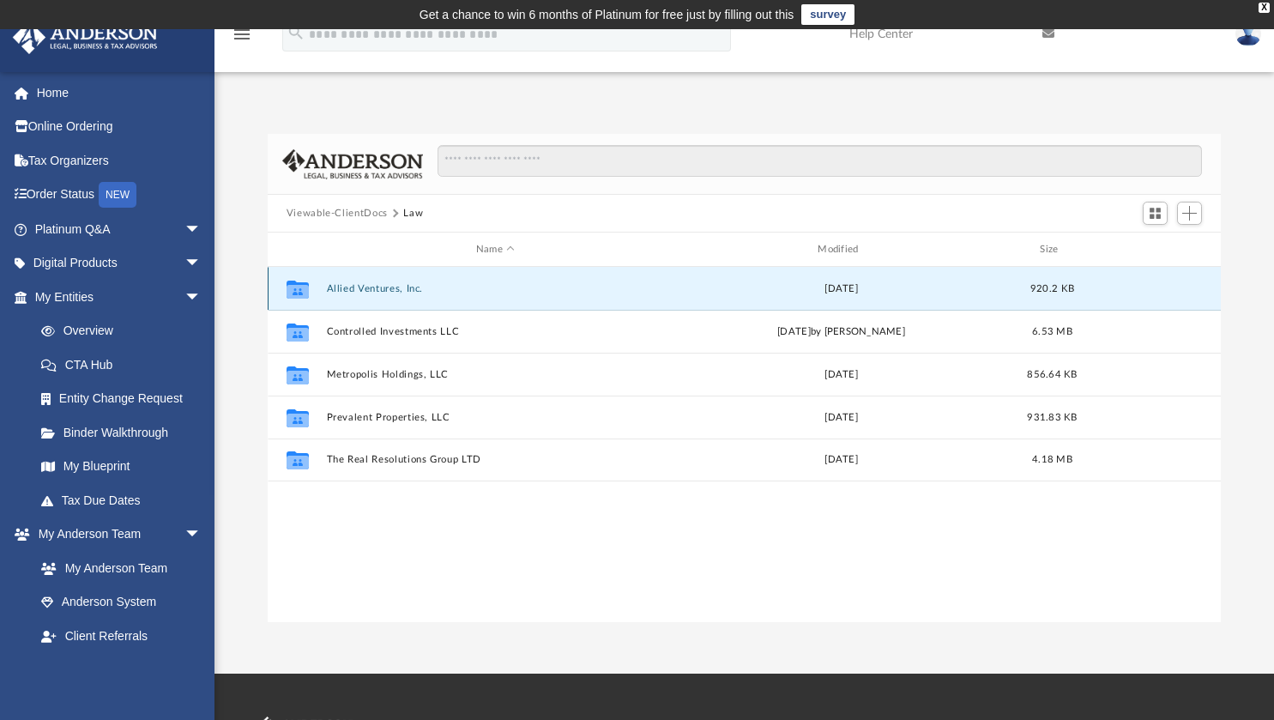
click at [389, 290] on button "Allied Ventures, Inc." at bounding box center [495, 288] width 338 height 11
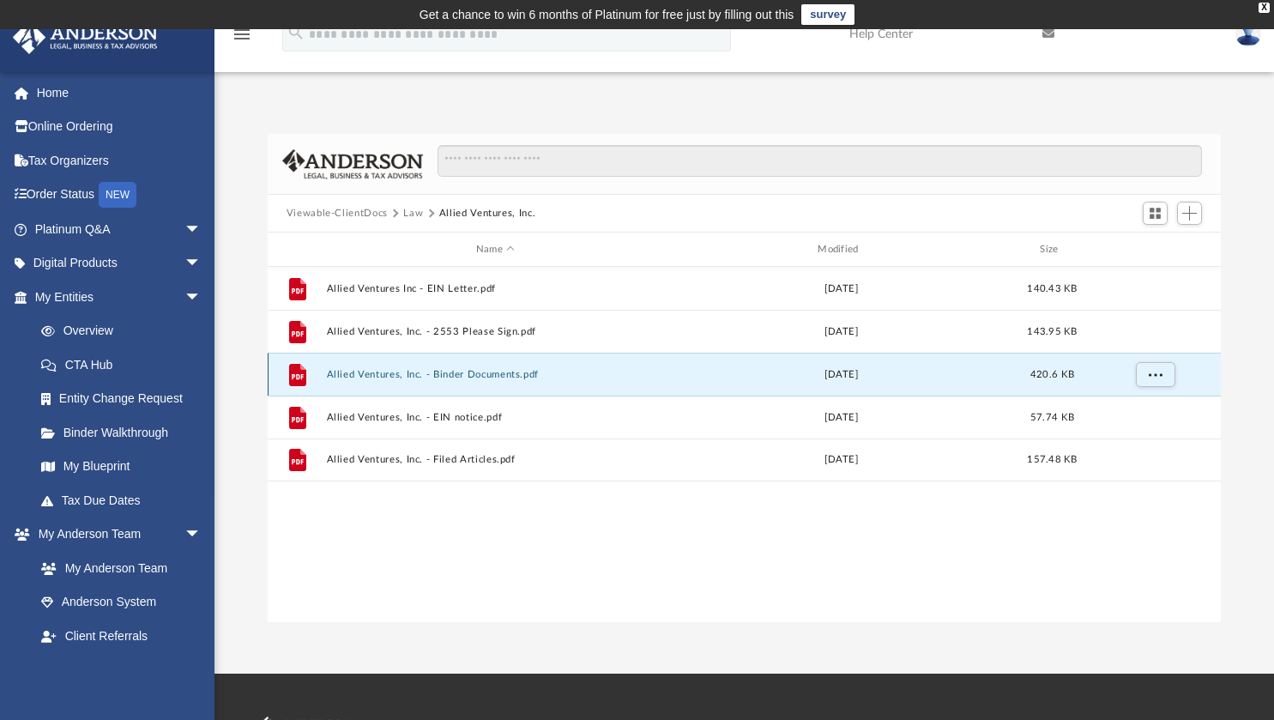
click at [435, 369] on button "Allied Ventures, Inc. - Binder Documents.pdf" at bounding box center [495, 374] width 338 height 11
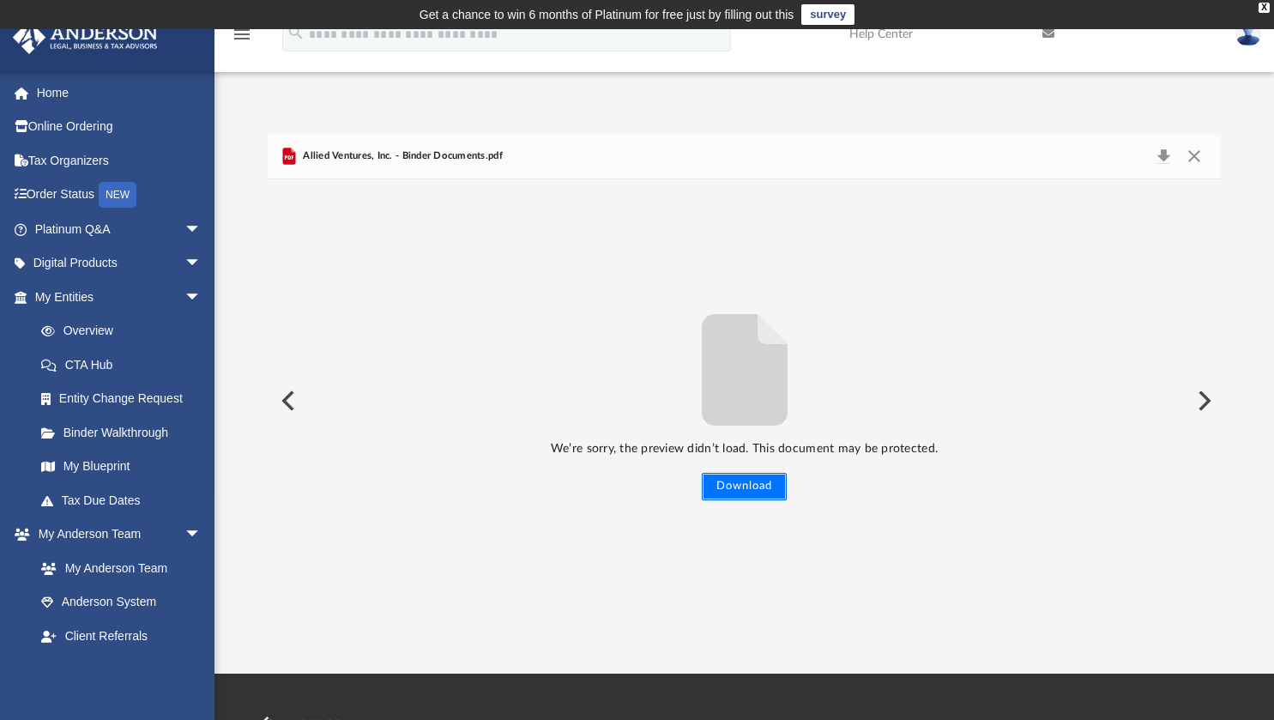
click at [753, 491] on button "Download" at bounding box center [744, 486] width 85 height 27
